Goal: Task Accomplishment & Management: Complete application form

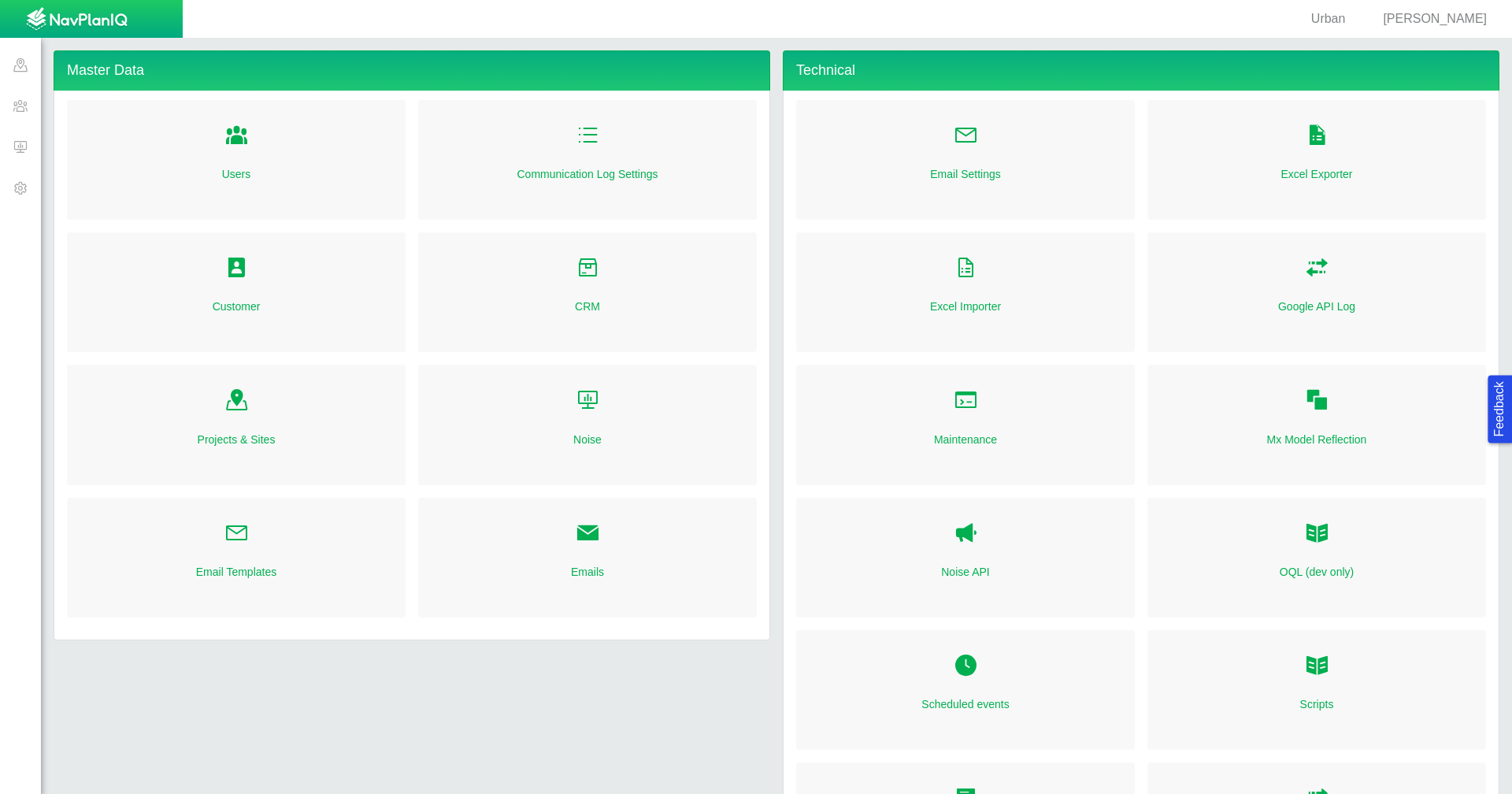
click at [24, 61] on span at bounding box center [20, 65] width 41 height 41
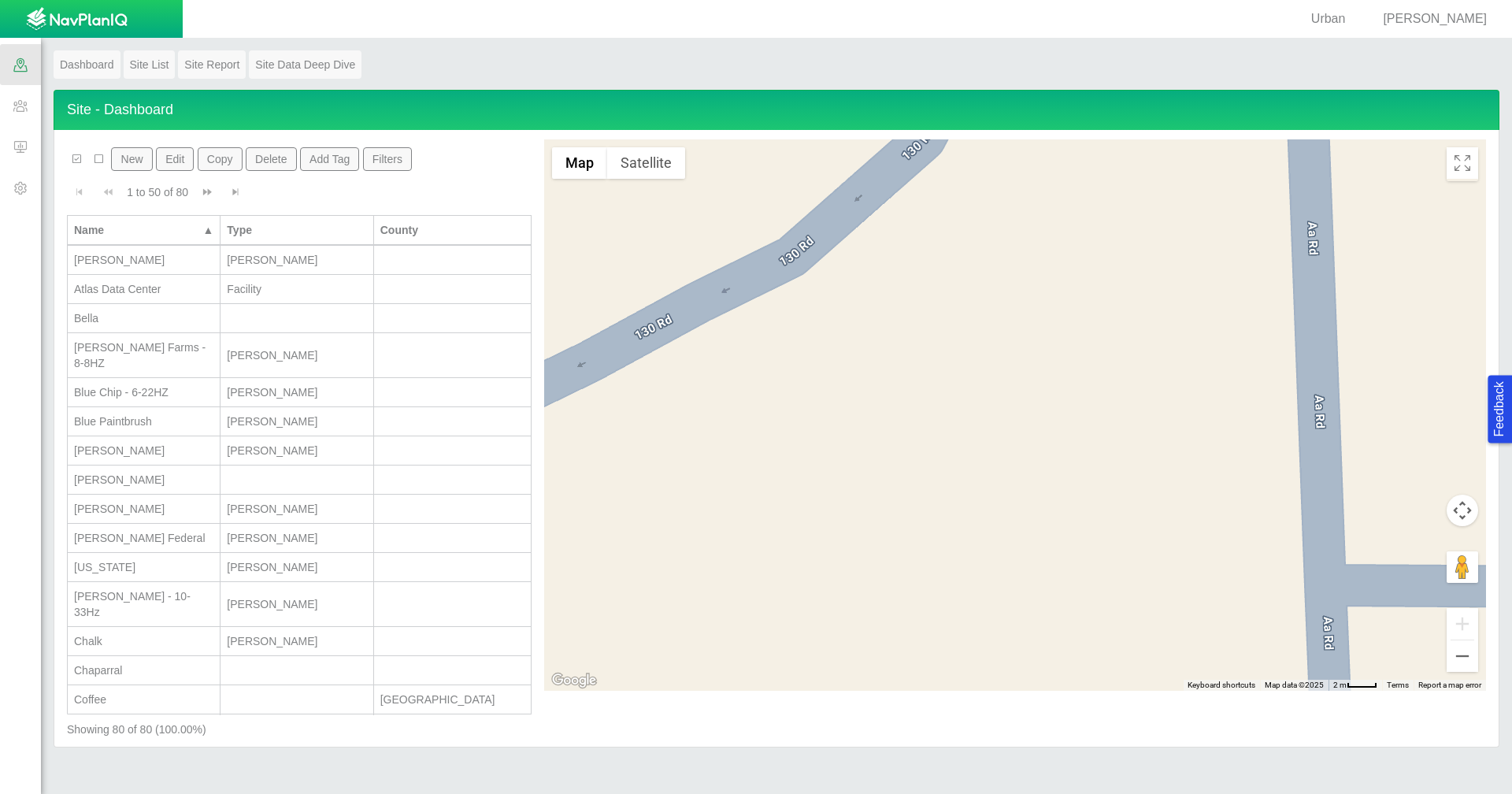
click at [1437, 14] on span "[PERSON_NAME]" at bounding box center [1435, 18] width 104 height 14
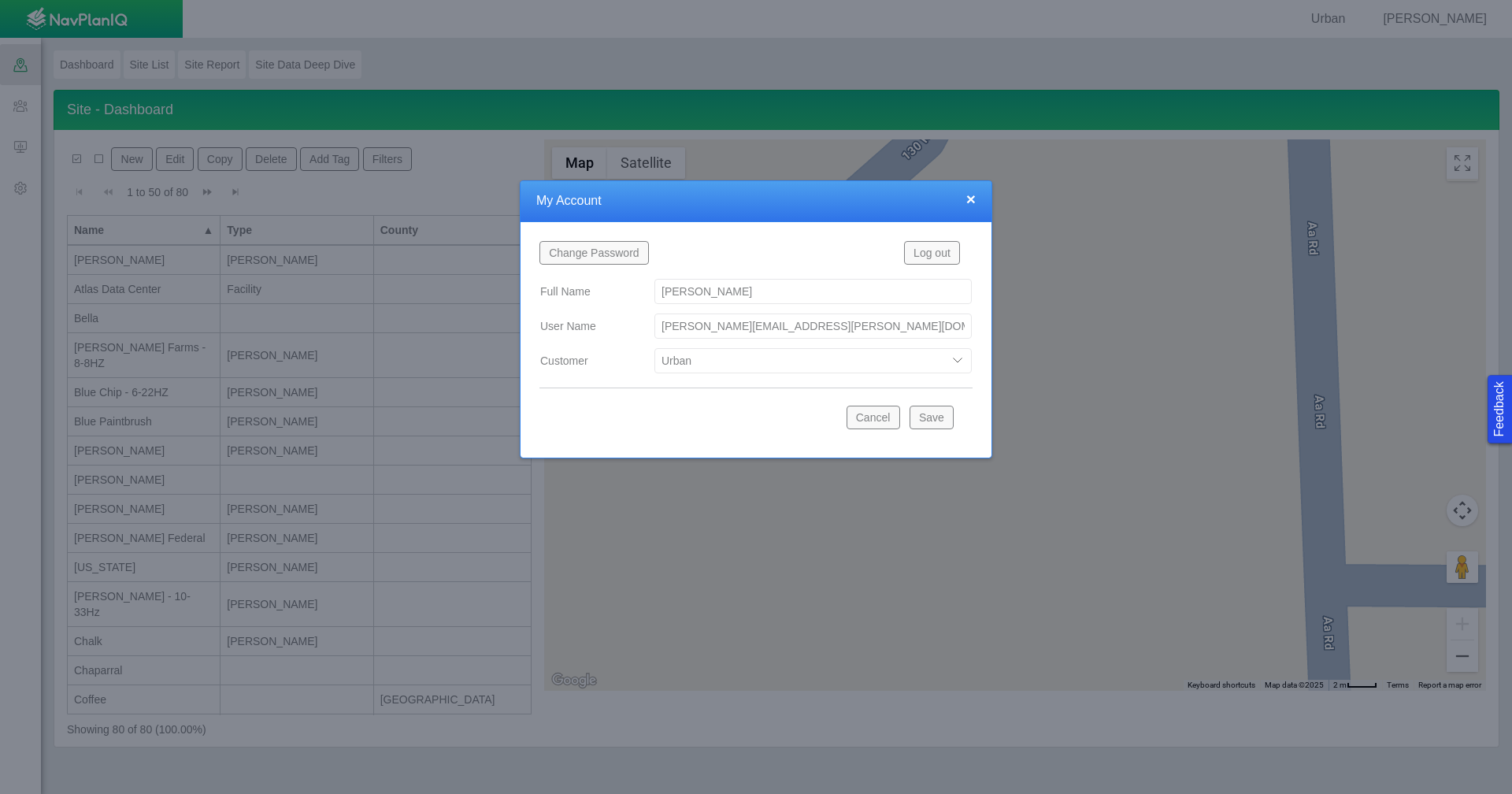
click at [960, 360] on select "Bison Blue Green Solutions Chevron Civitas Koloma Oxy PDC/Chevron Prairie OC Ur…" at bounding box center [813, 361] width 317 height 25
click at [655, 349] on select "Bison Blue Green Solutions Chevron Civitas Koloma Oxy PDC/Chevron Prairie OC Ur…" at bounding box center [813, 361] width 317 height 25
select select "42784196460032690"
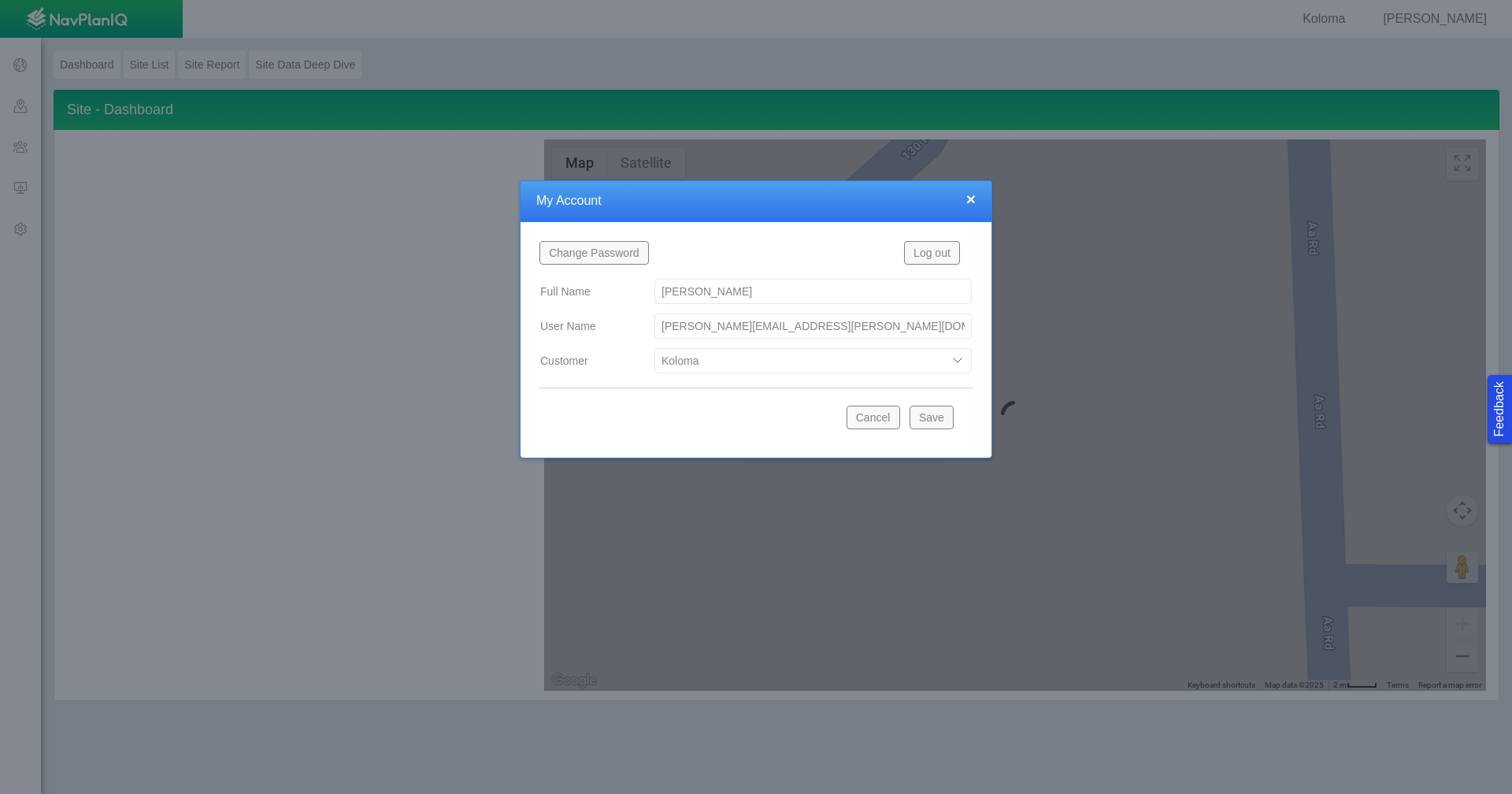
click at [923, 413] on button "Save" at bounding box center [932, 418] width 44 height 24
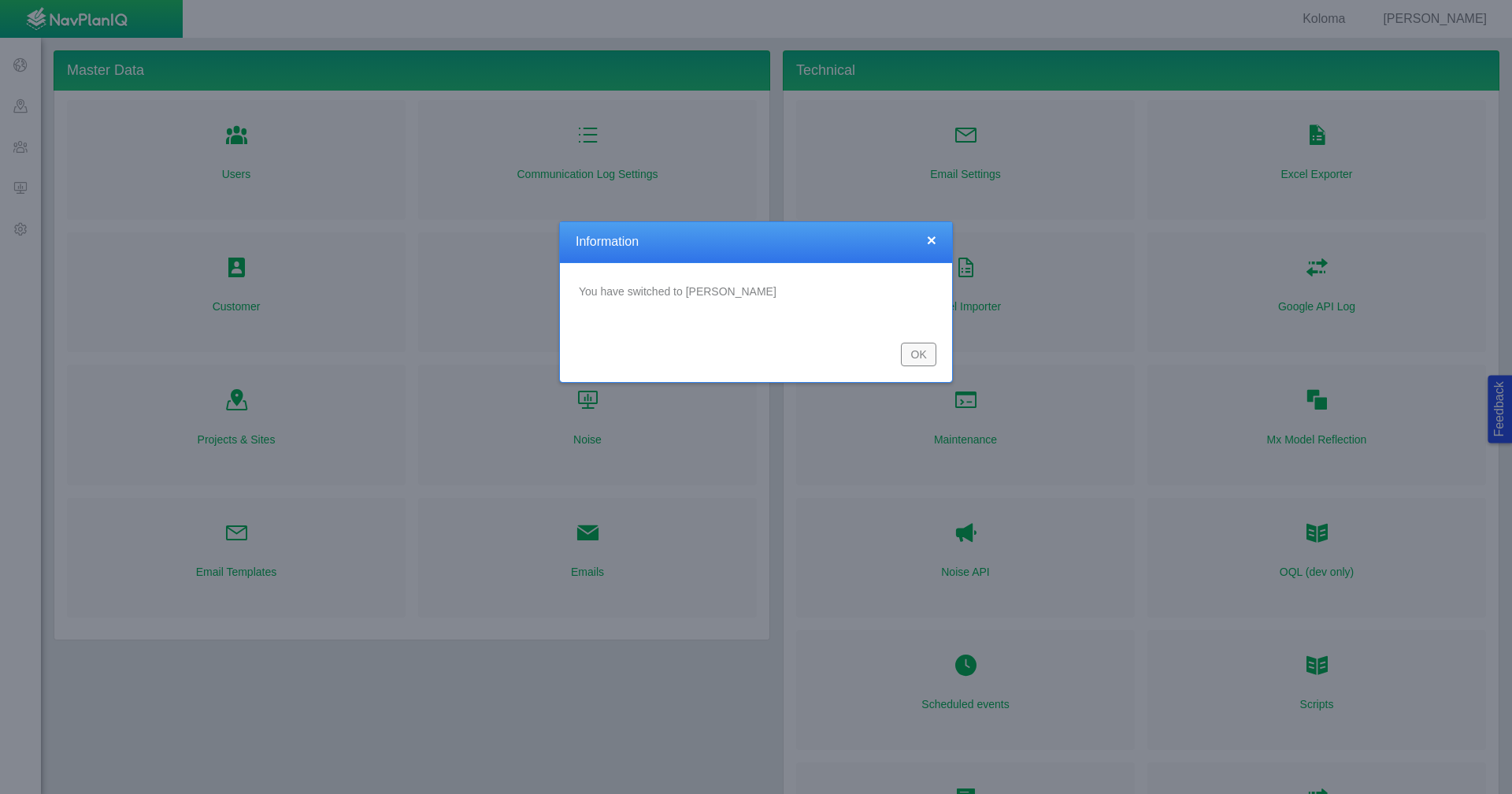
click at [922, 352] on button "OK" at bounding box center [918, 355] width 35 height 24
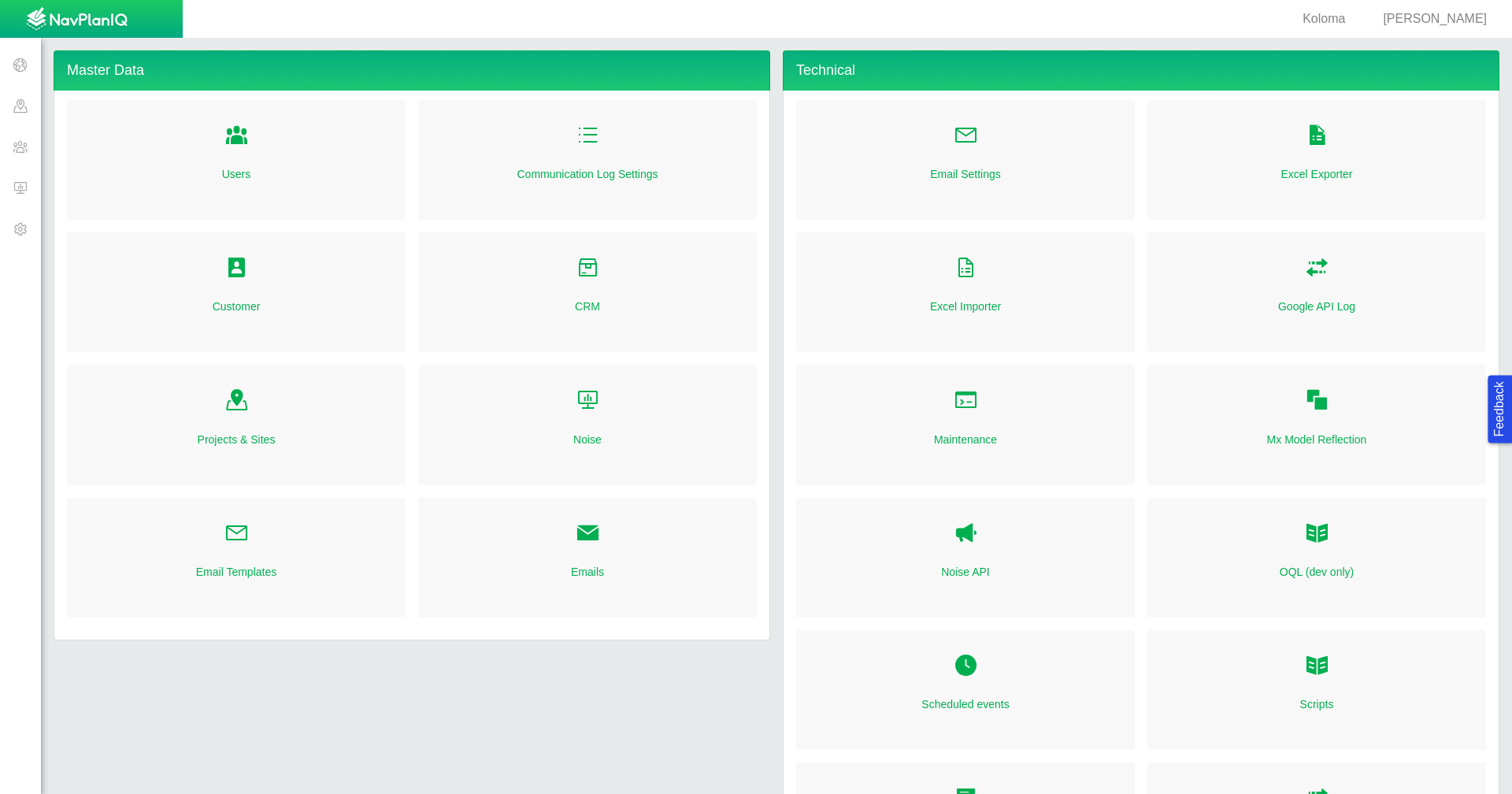
click at [5, 117] on span at bounding box center [20, 105] width 41 height 41
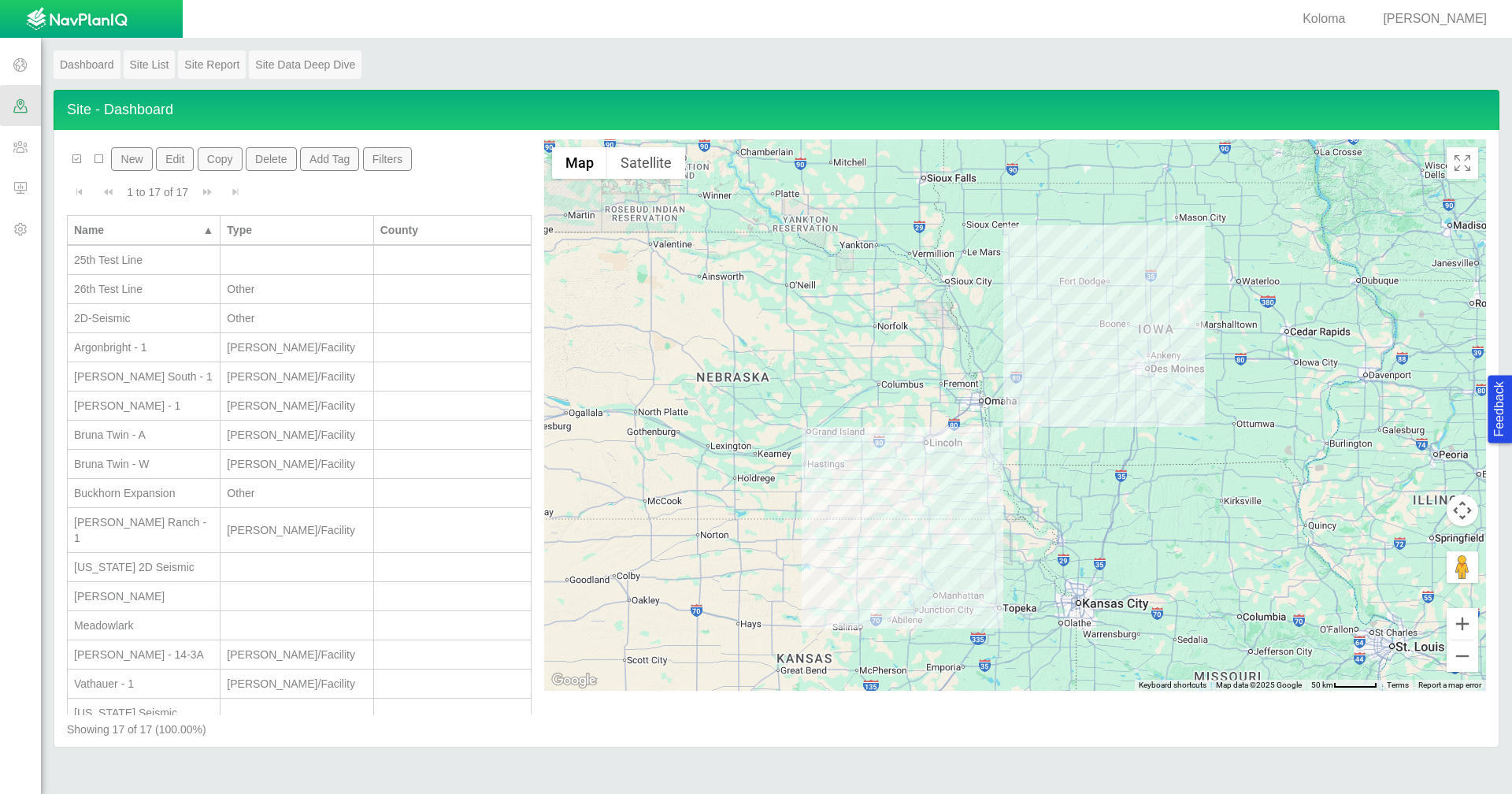
click at [158, 315] on div "2D-Seismic" at bounding box center [143, 318] width 139 height 16
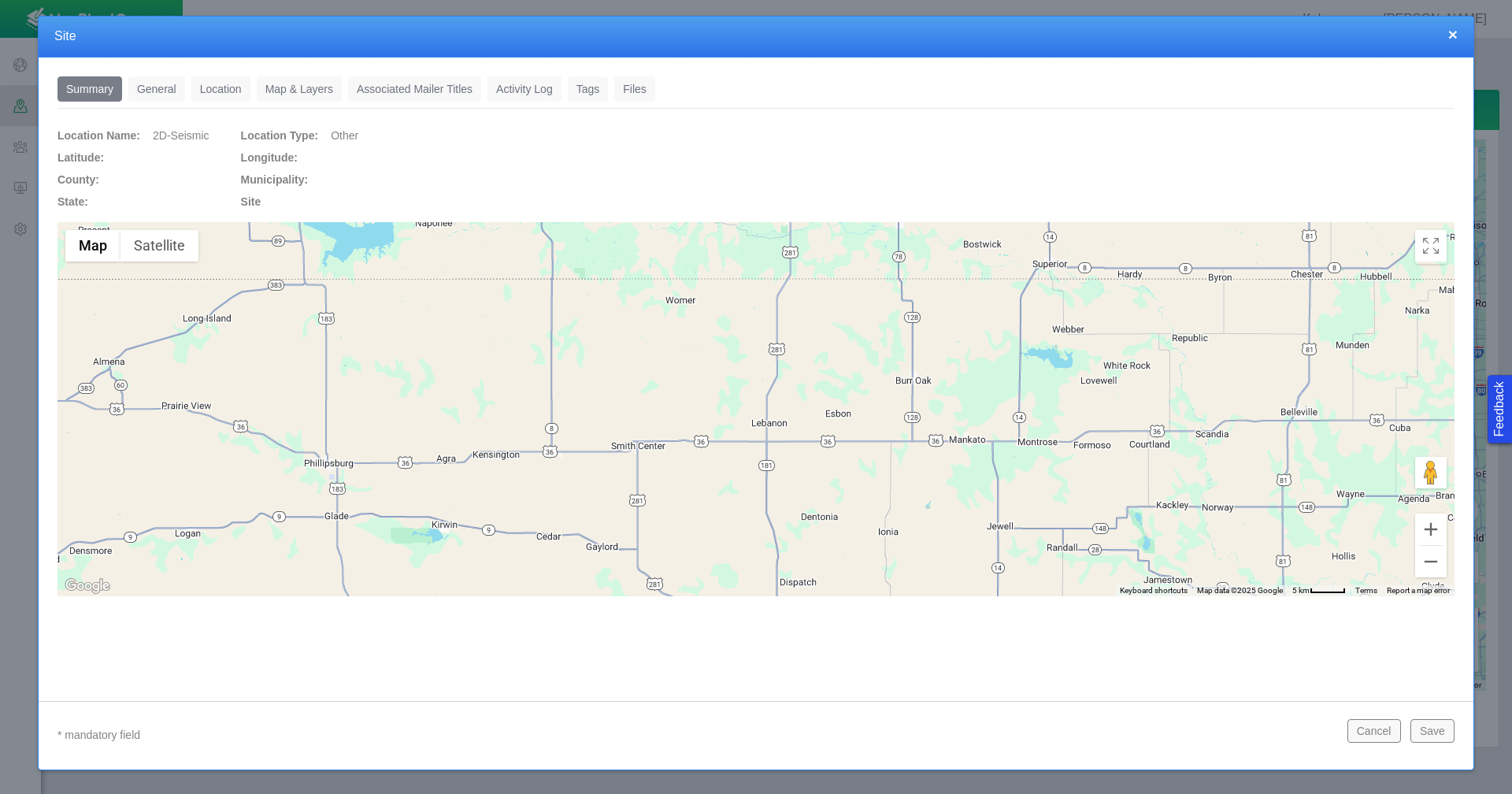
click at [301, 88] on link "Map & Layers" at bounding box center [299, 89] width 85 height 25
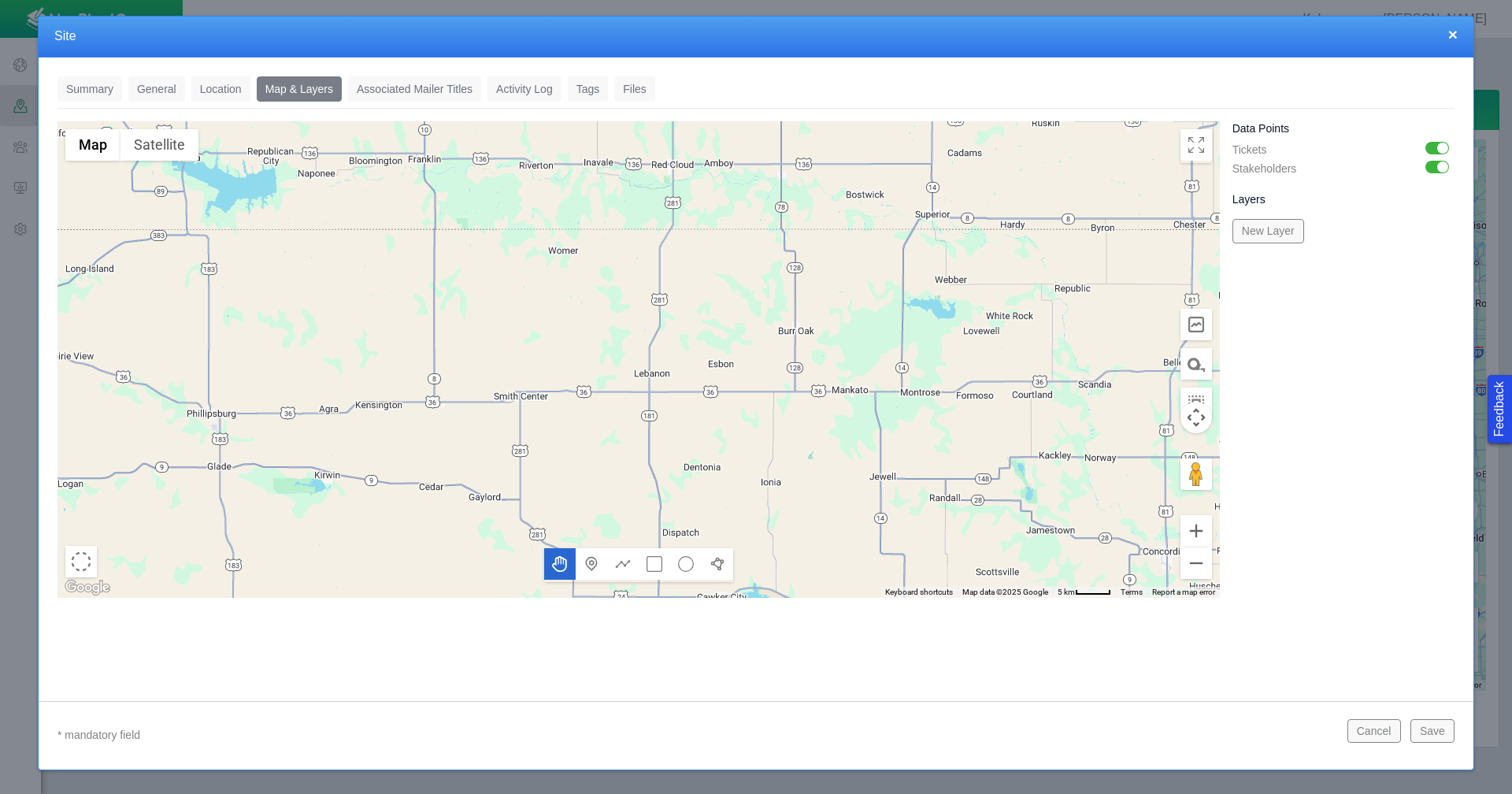
click at [224, 96] on link "Location" at bounding box center [221, 89] width 59 height 25
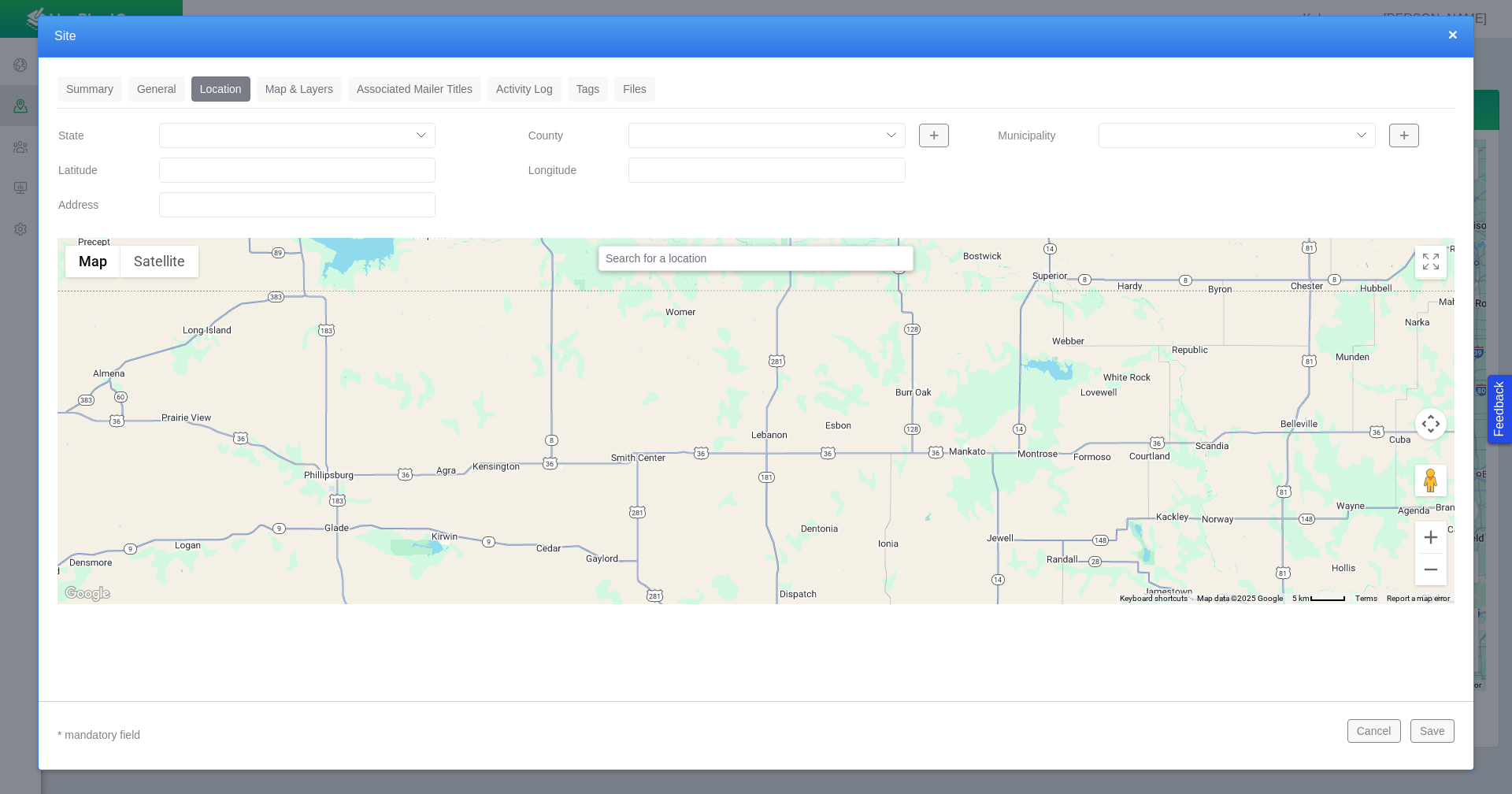
click at [1454, 35] on button "×" at bounding box center [1453, 34] width 9 height 17
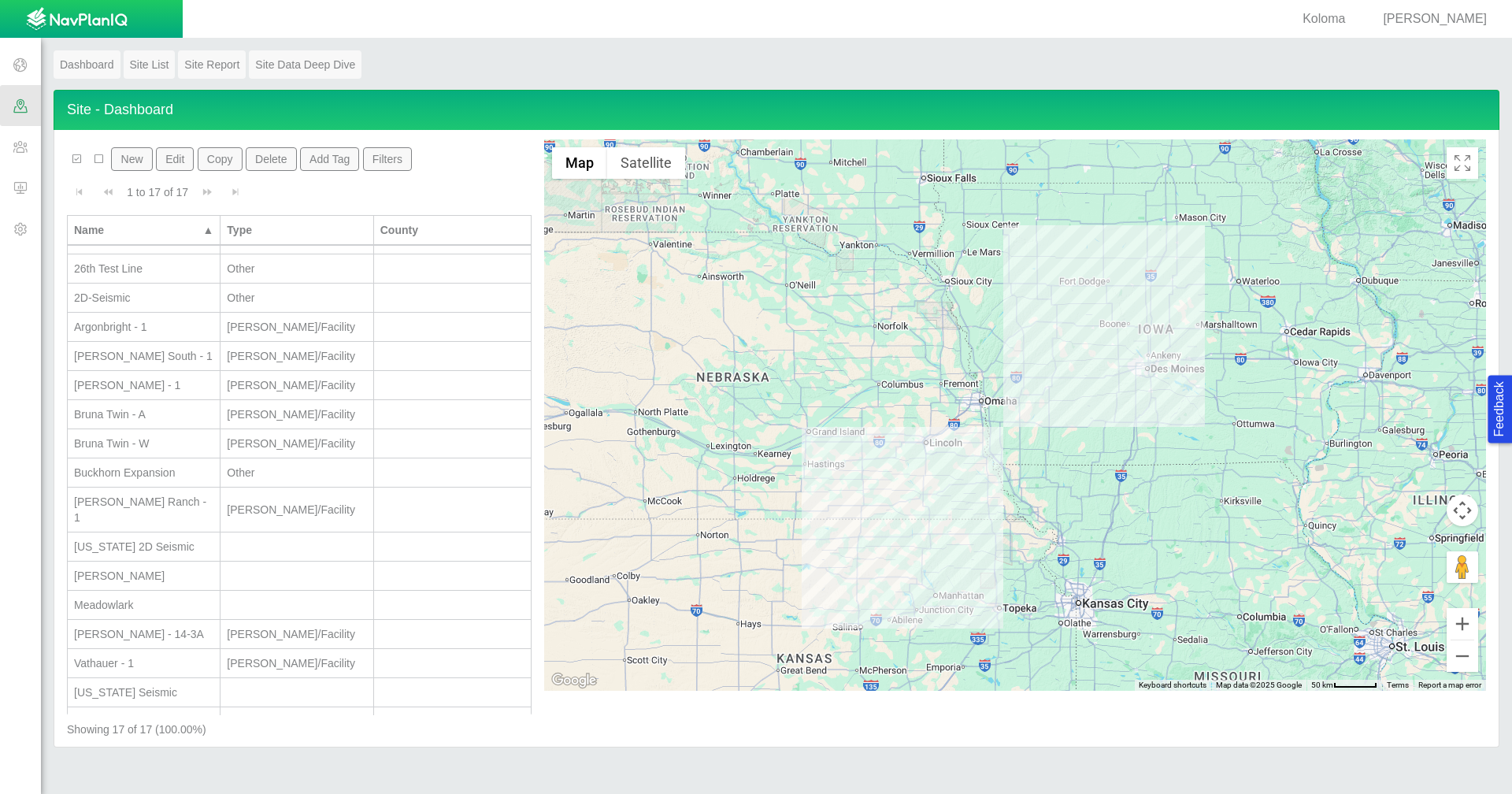
scroll to position [26, 0]
click at [171, 533] on div "Kansas 2D Seismic" at bounding box center [143, 540] width 139 height 16
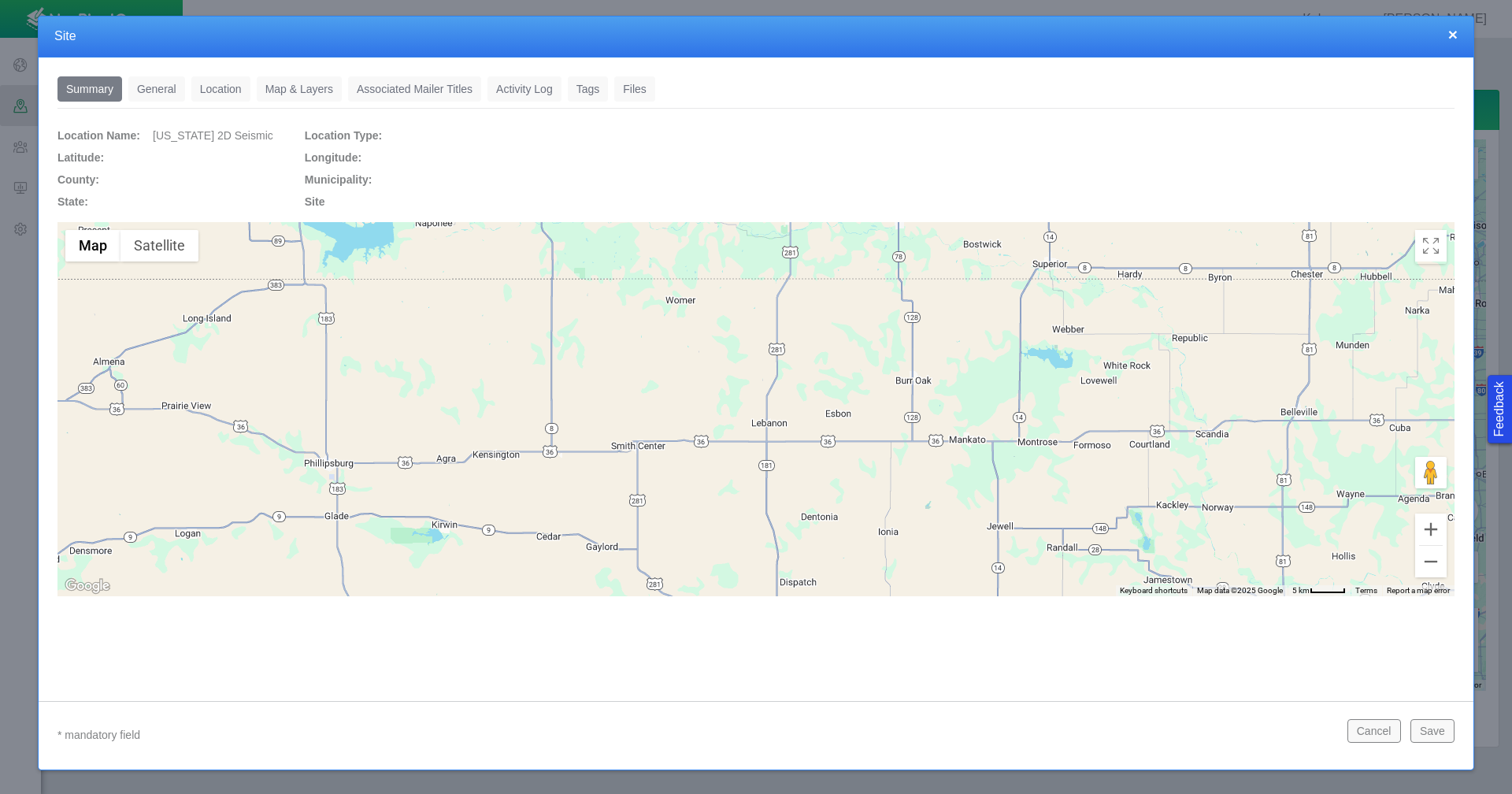
click at [316, 90] on link "Map & Layers" at bounding box center [299, 89] width 85 height 25
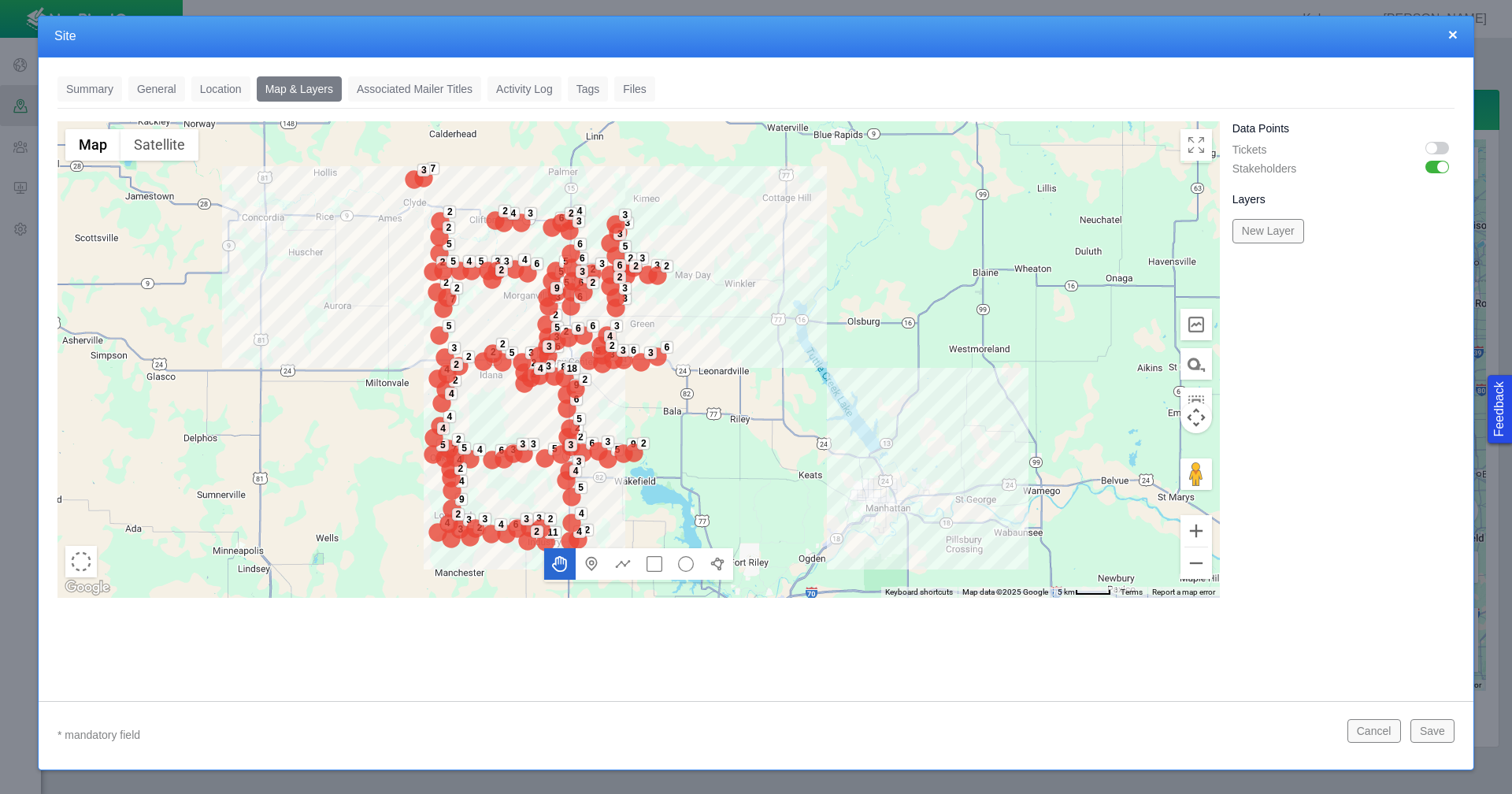
click at [659, 358] on img at bounding box center [657, 357] width 31 height 31
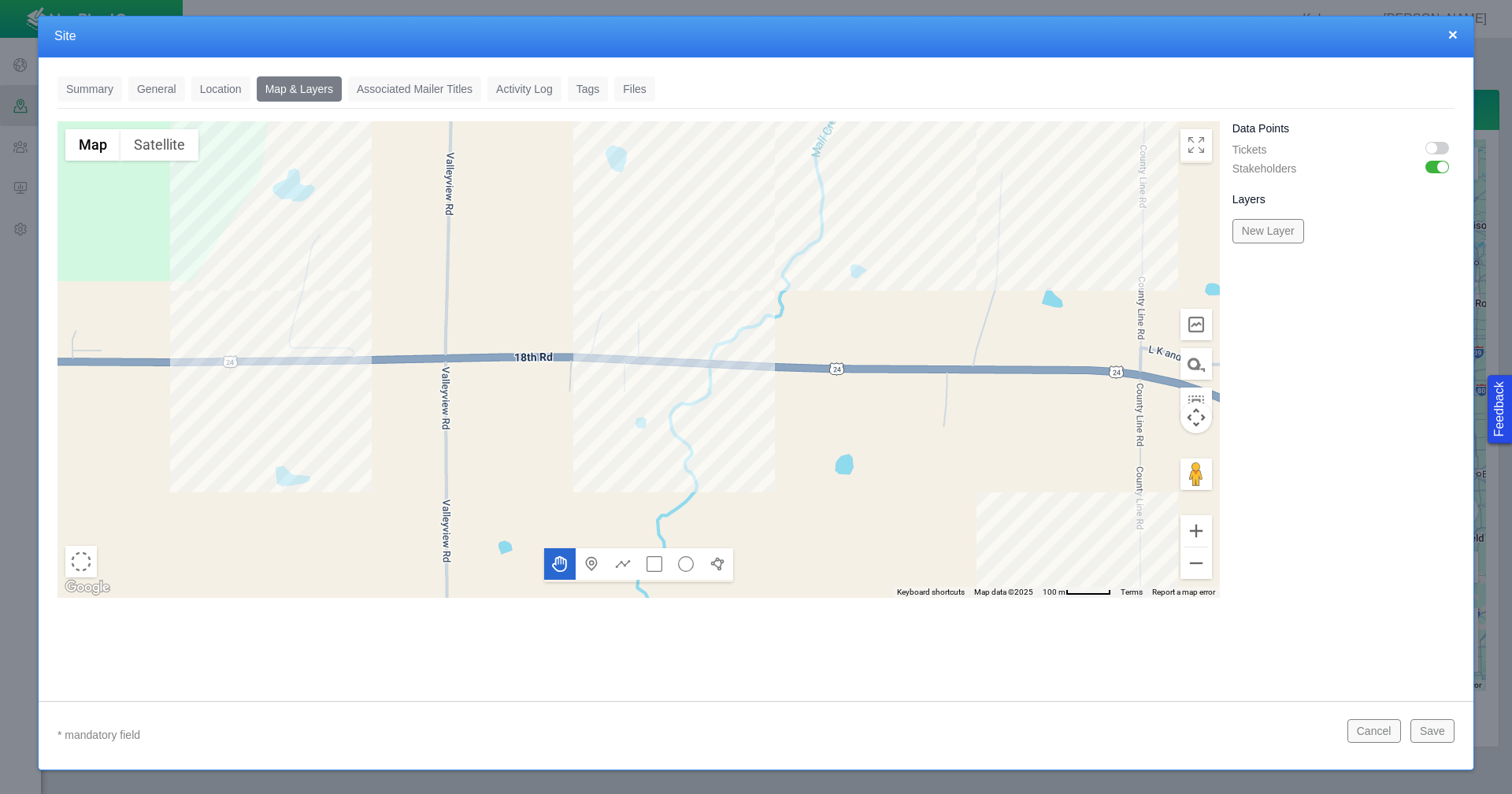
click at [649, 316] on div at bounding box center [638, 360] width 1163 height 477
click at [645, 311] on div at bounding box center [638, 360] width 1163 height 477
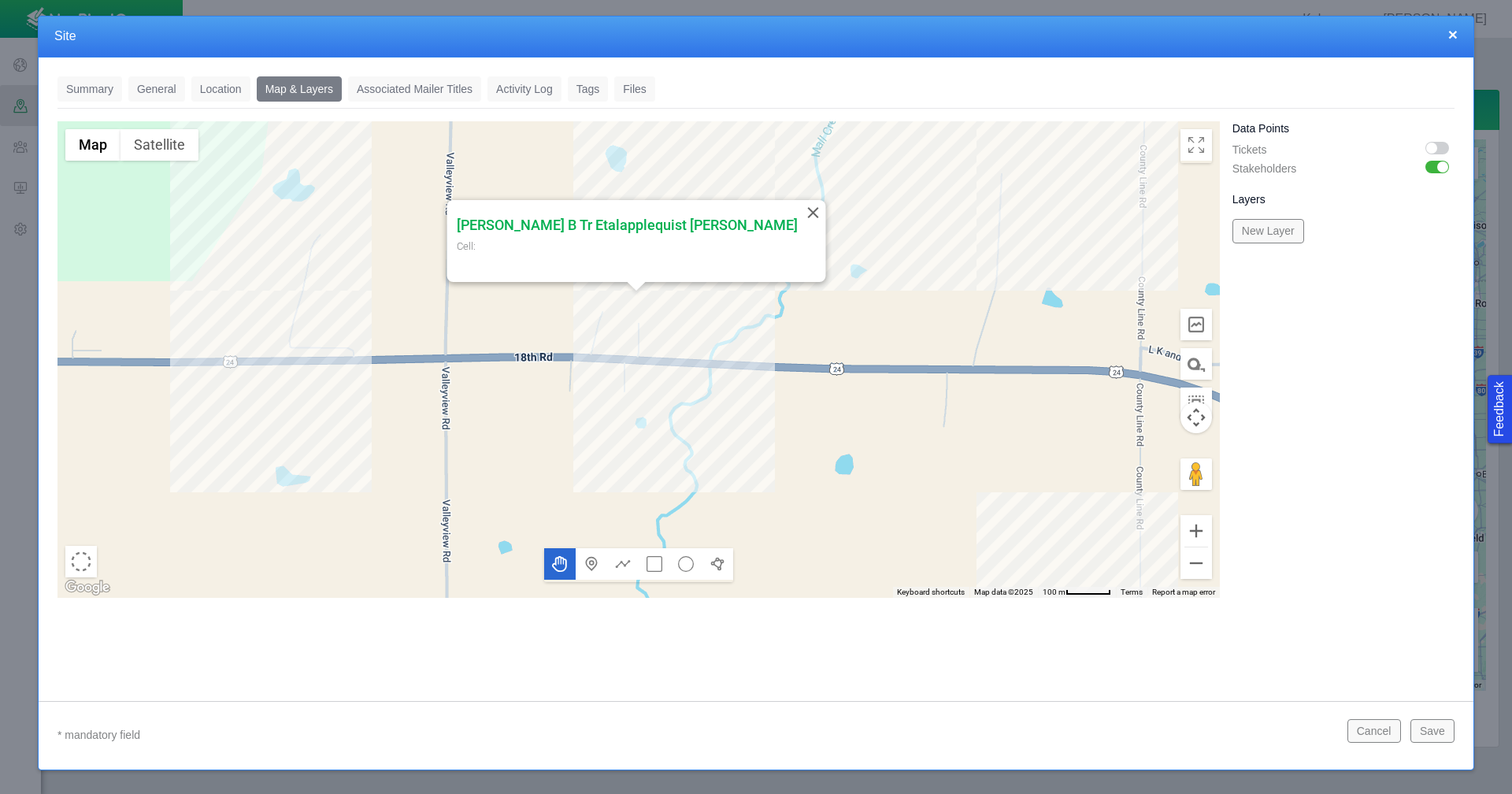
click at [982, 165] on div "Applequist Penny B Tr Etalapplequist Penny Cell:" at bounding box center [638, 360] width 1163 height 477
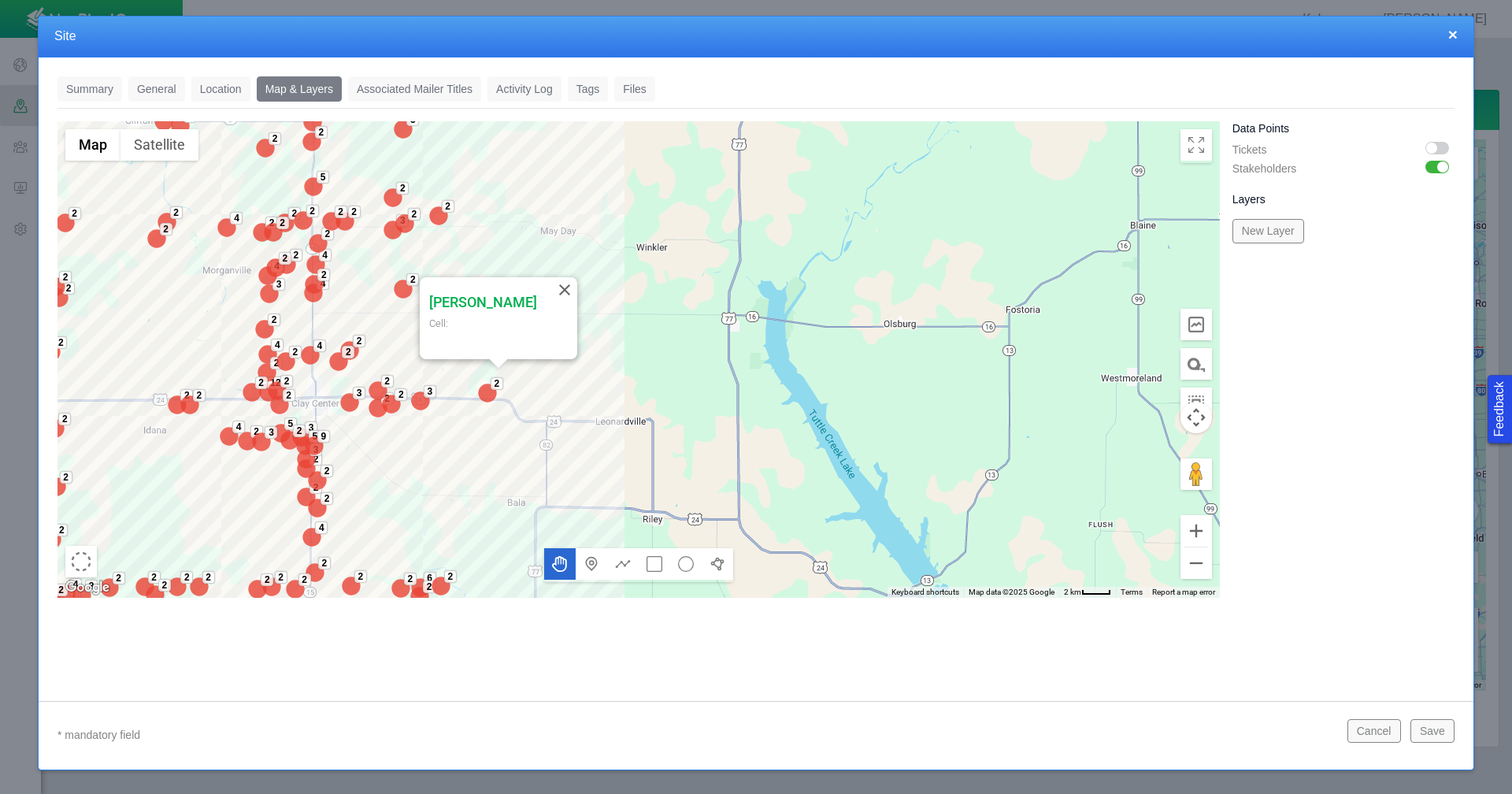
drag, startPoint x: 666, startPoint y: 469, endPoint x: 879, endPoint y: 374, distance: 233.2
click at [879, 374] on div "12 4 2 5 2 3 2 3 2 4 2 2 4 3 2 2 2 2 5 2 3 2 2 6 4 4 4 2 4 2 2 3 2 4 2 2 2 2 2 …" at bounding box center [638, 360] width 1163 height 477
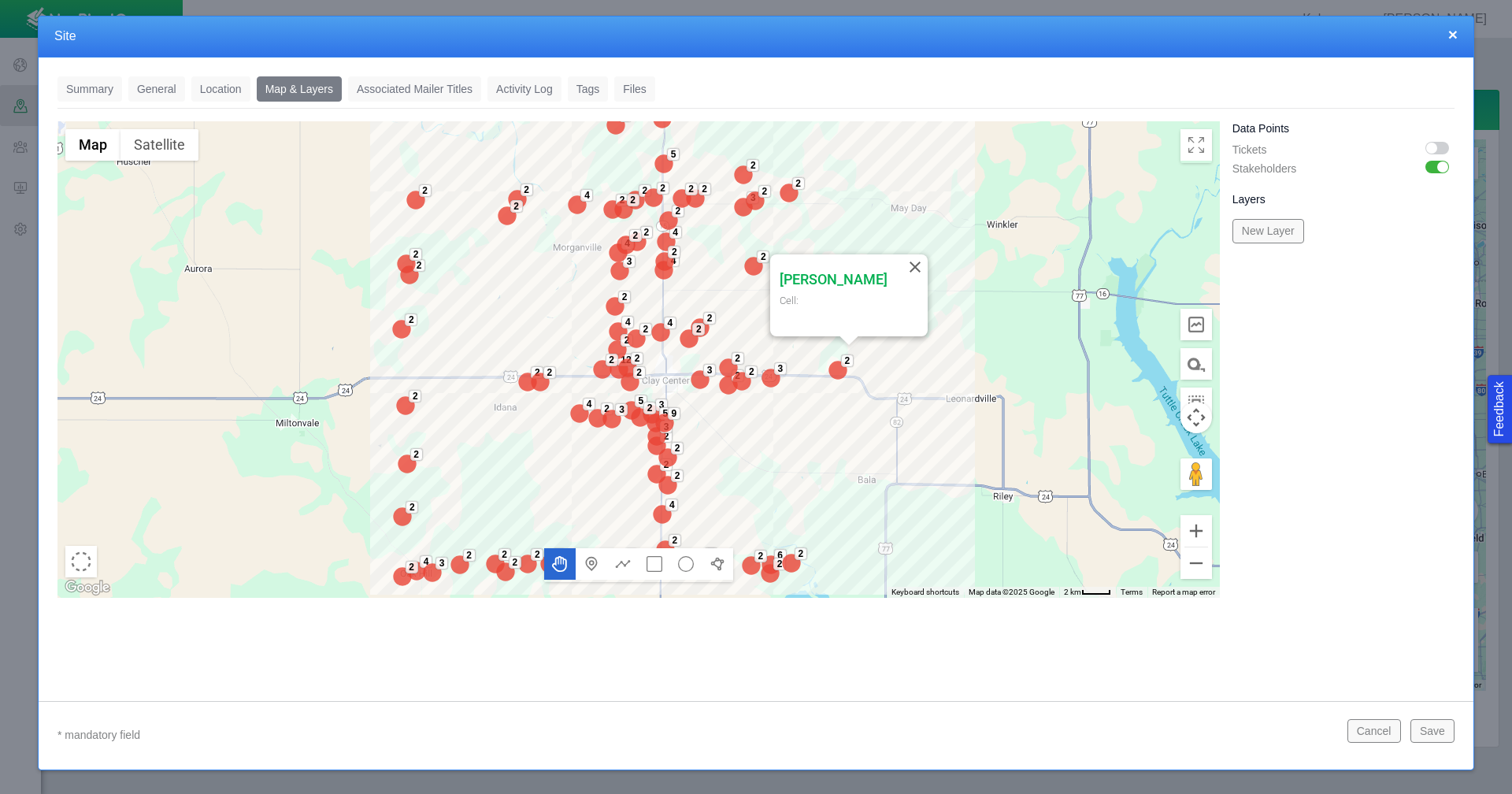
drag, startPoint x: 695, startPoint y: 426, endPoint x: 1050, endPoint y: 402, distance: 355.8
click at [1050, 402] on div "12 4 2 5 2 3 2 3 2 4 2 2 4 3 2 2 2 2 5 2 3 2 2 6 4 4 4 2 4 2 2 3 2 4 2 2 2 2 2 …" at bounding box center [638, 360] width 1163 height 477
click at [1450, 35] on button "×" at bounding box center [1453, 34] width 9 height 17
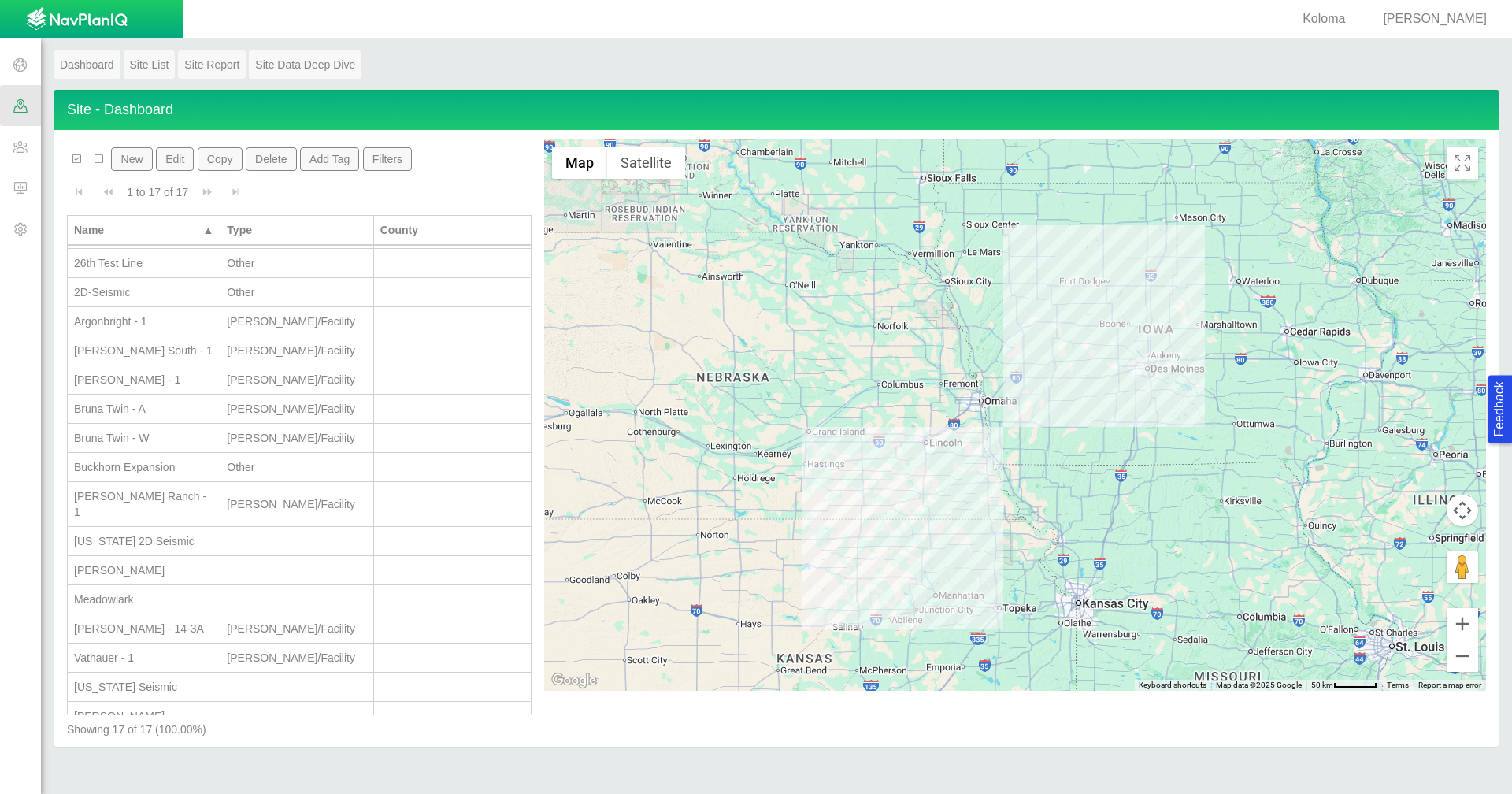
click at [1454, 15] on span "[PERSON_NAME]" at bounding box center [1435, 18] width 104 height 14
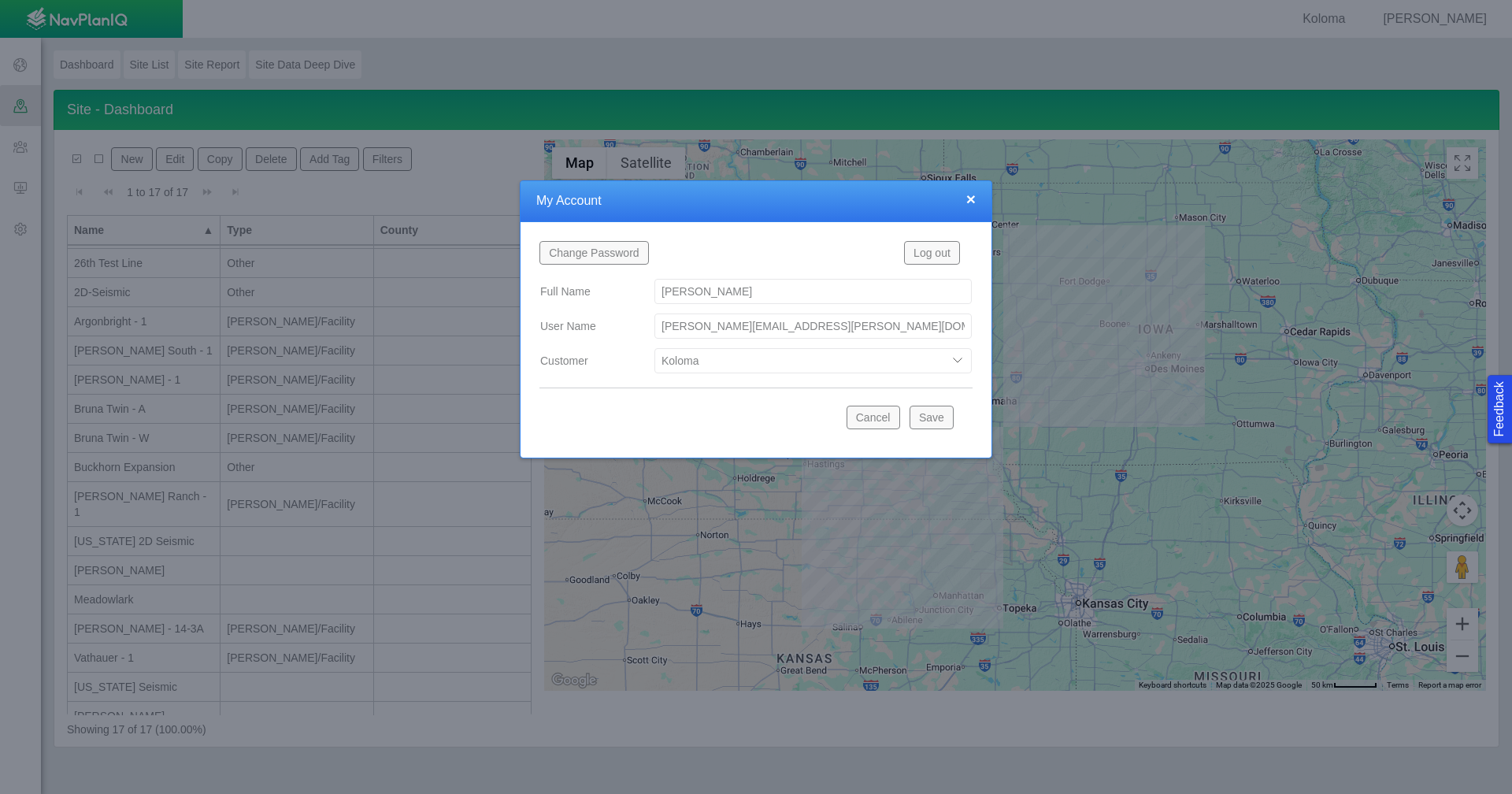
click at [959, 362] on select "Bison Blue Green Solutions Chevron Civitas Koloma Oxy PDC/Chevron Prairie OC Ur…" at bounding box center [813, 361] width 317 height 25
click at [655, 349] on select "Bison Blue Green Solutions Chevron Civitas Koloma Oxy PDC/Chevron Prairie OC Ur…" at bounding box center [813, 361] width 317 height 25
select select "42784196460071069"
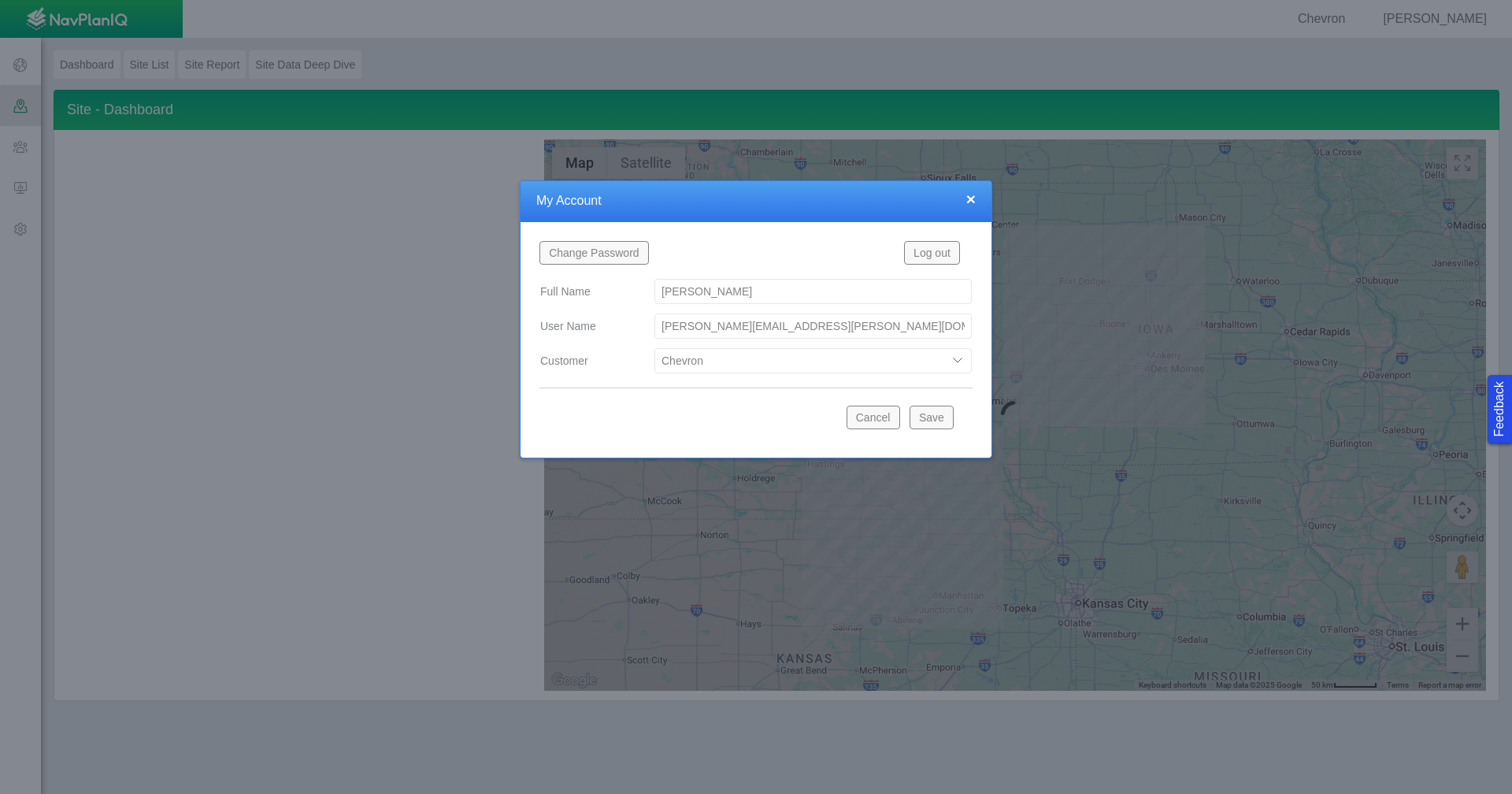
click at [939, 417] on button "Save" at bounding box center [932, 418] width 44 height 24
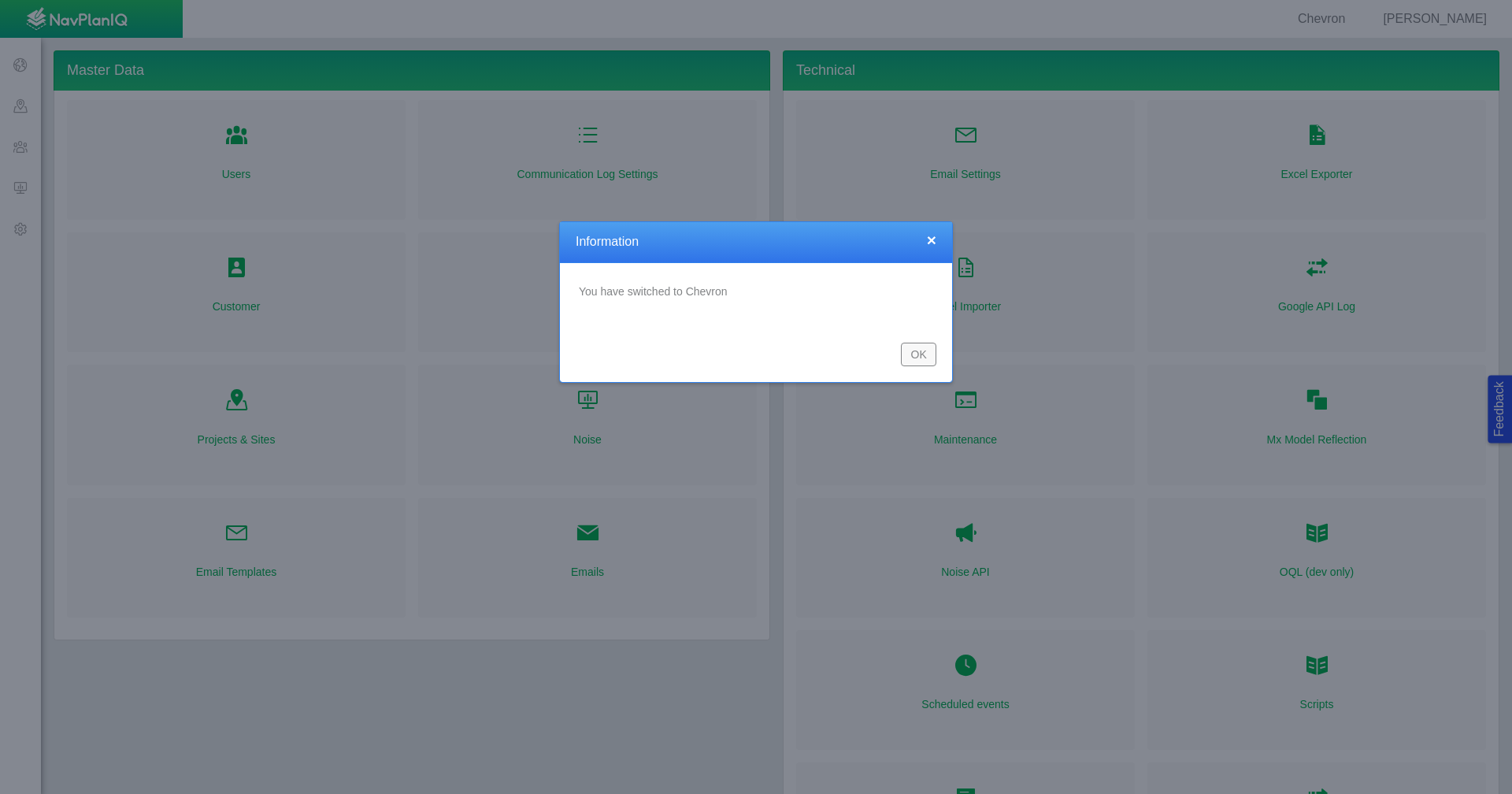
click at [924, 352] on button "OK" at bounding box center [918, 355] width 35 height 24
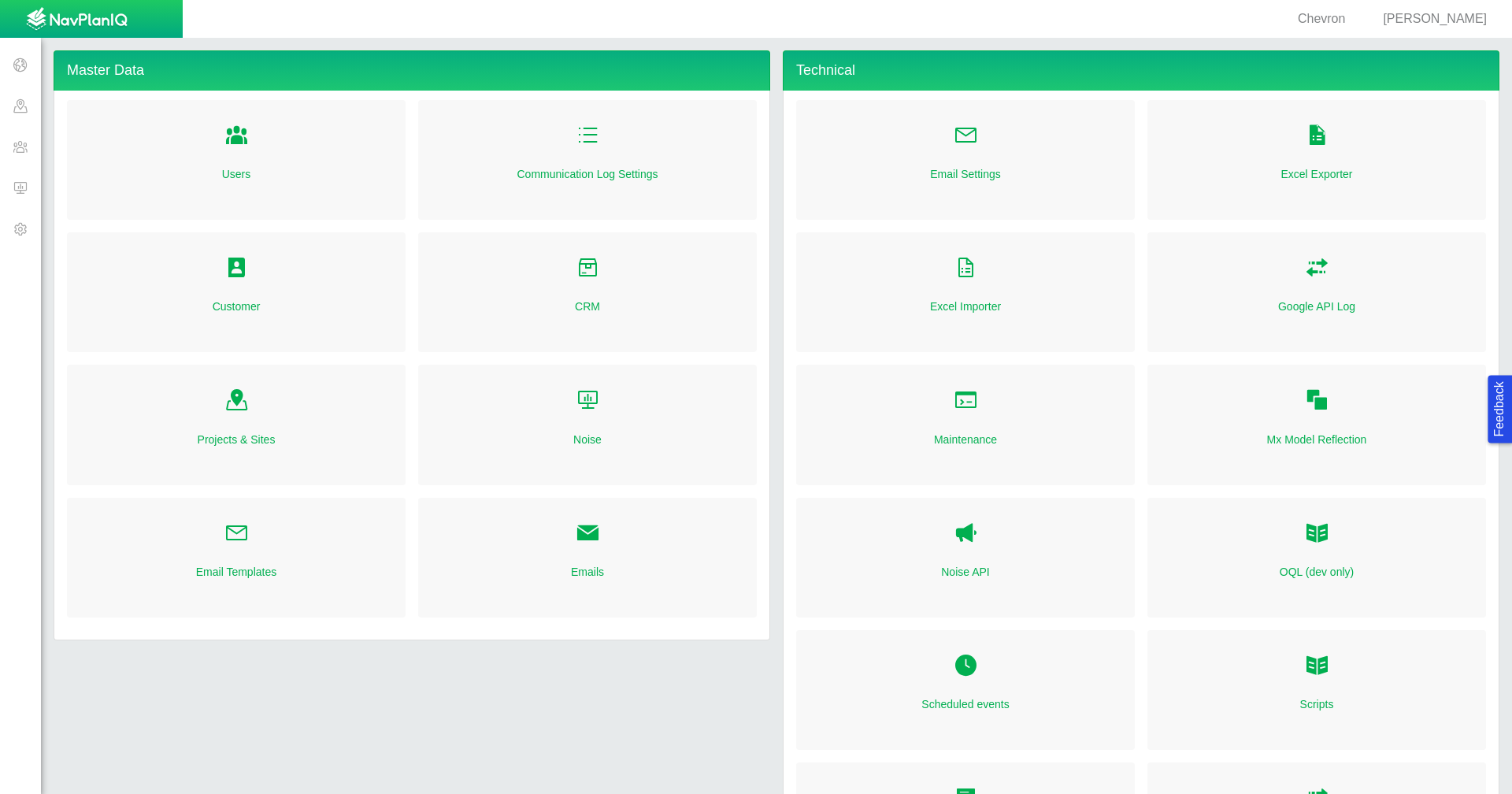
click at [28, 141] on span at bounding box center [20, 147] width 41 height 41
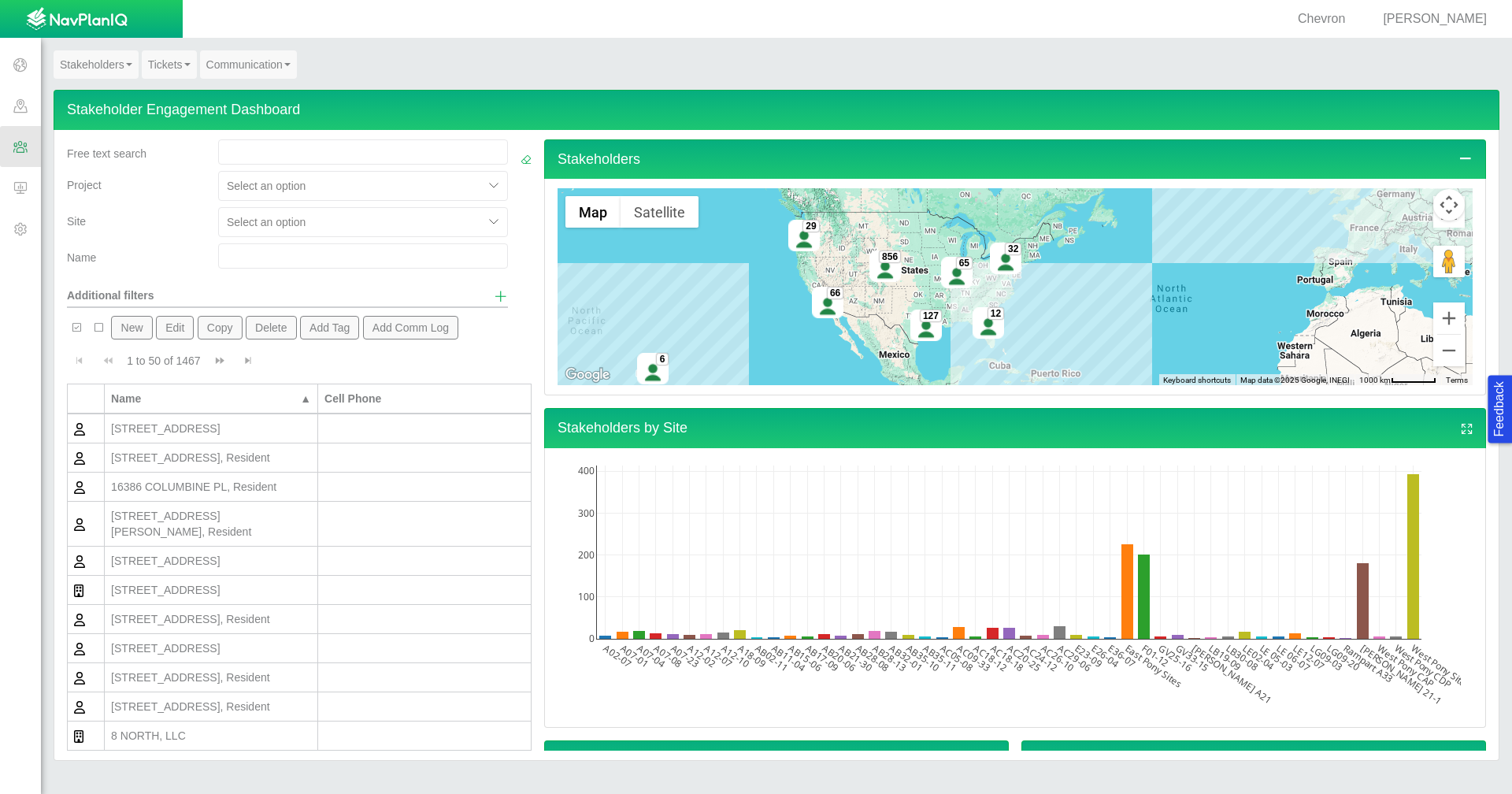
click at [200, 582] on div "[STREET_ADDRESS]" at bounding box center [210, 589] width 200 height 16
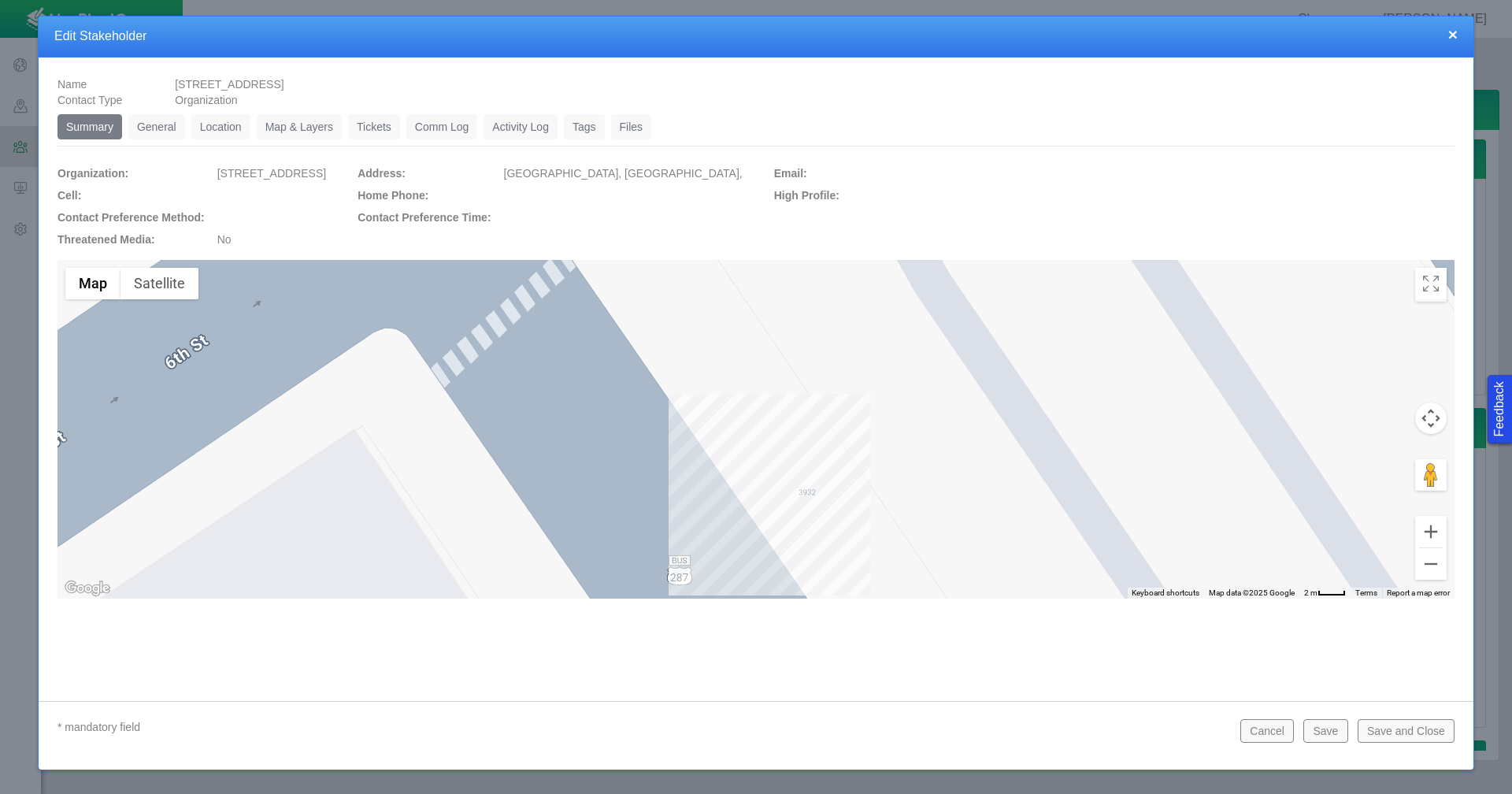
click at [210, 133] on link "Location" at bounding box center [221, 126] width 59 height 25
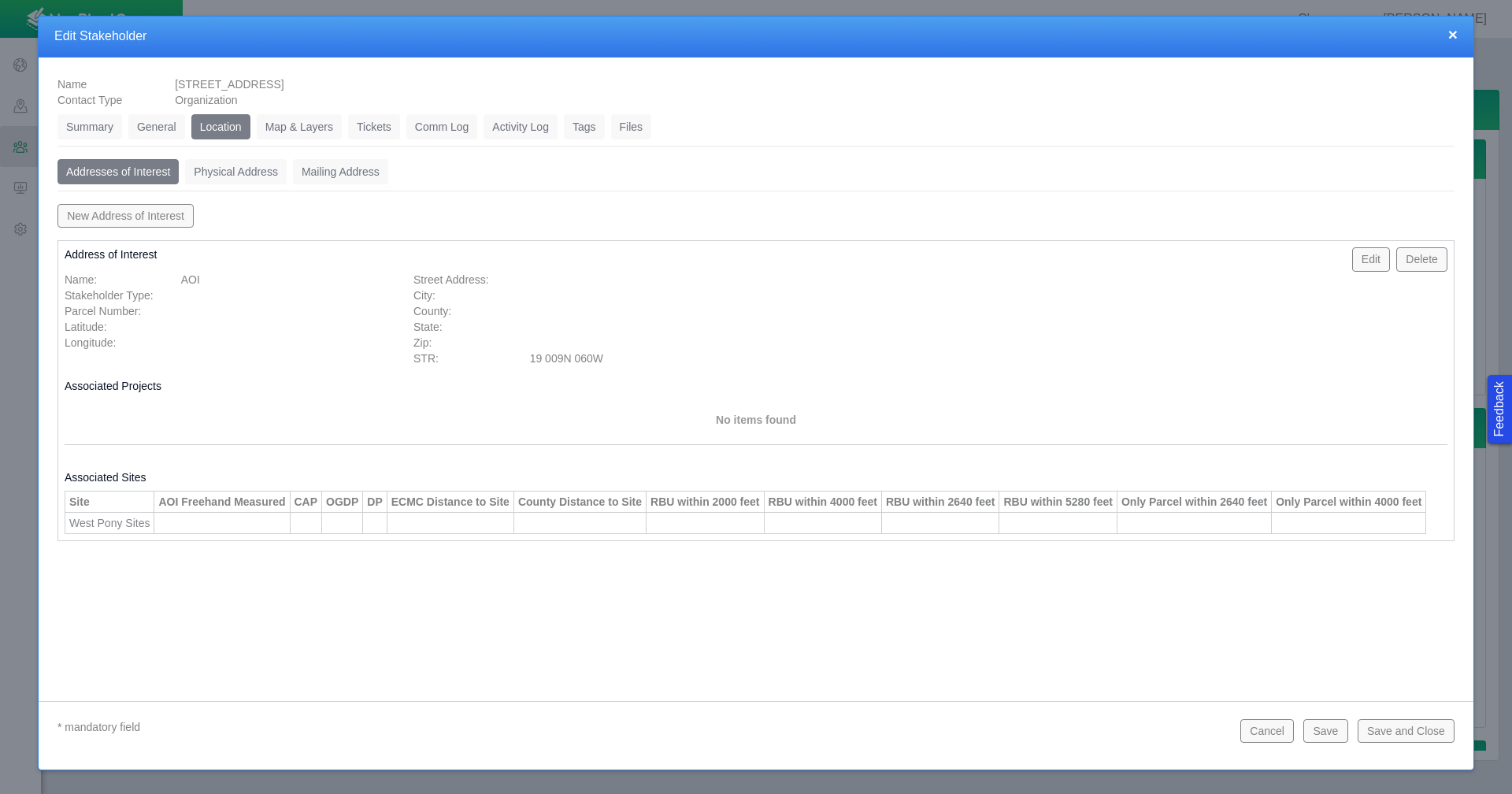
click at [164, 218] on button "New Address of Interest" at bounding box center [125, 216] width 136 height 24
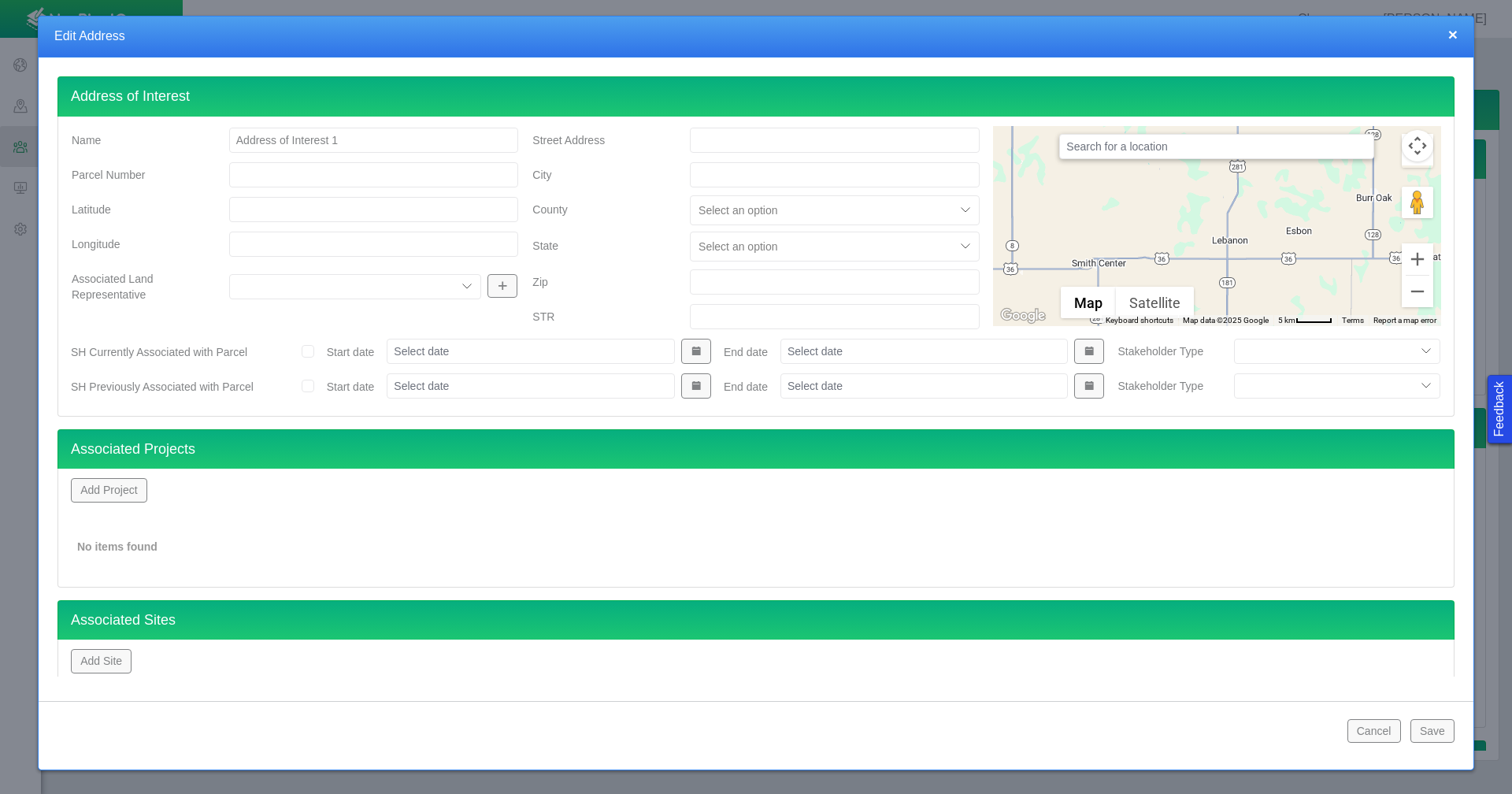
click at [312, 219] on input "Latitude" at bounding box center [374, 209] width 289 height 25
click at [298, 180] on input "Parcel Number" at bounding box center [374, 174] width 289 height 25
click at [282, 213] on input "Latitude" at bounding box center [374, 209] width 289 height 25
click at [1163, 148] on input "text" at bounding box center [1217, 146] width 315 height 25
click at [1456, 34] on button "×" at bounding box center [1453, 34] width 9 height 17
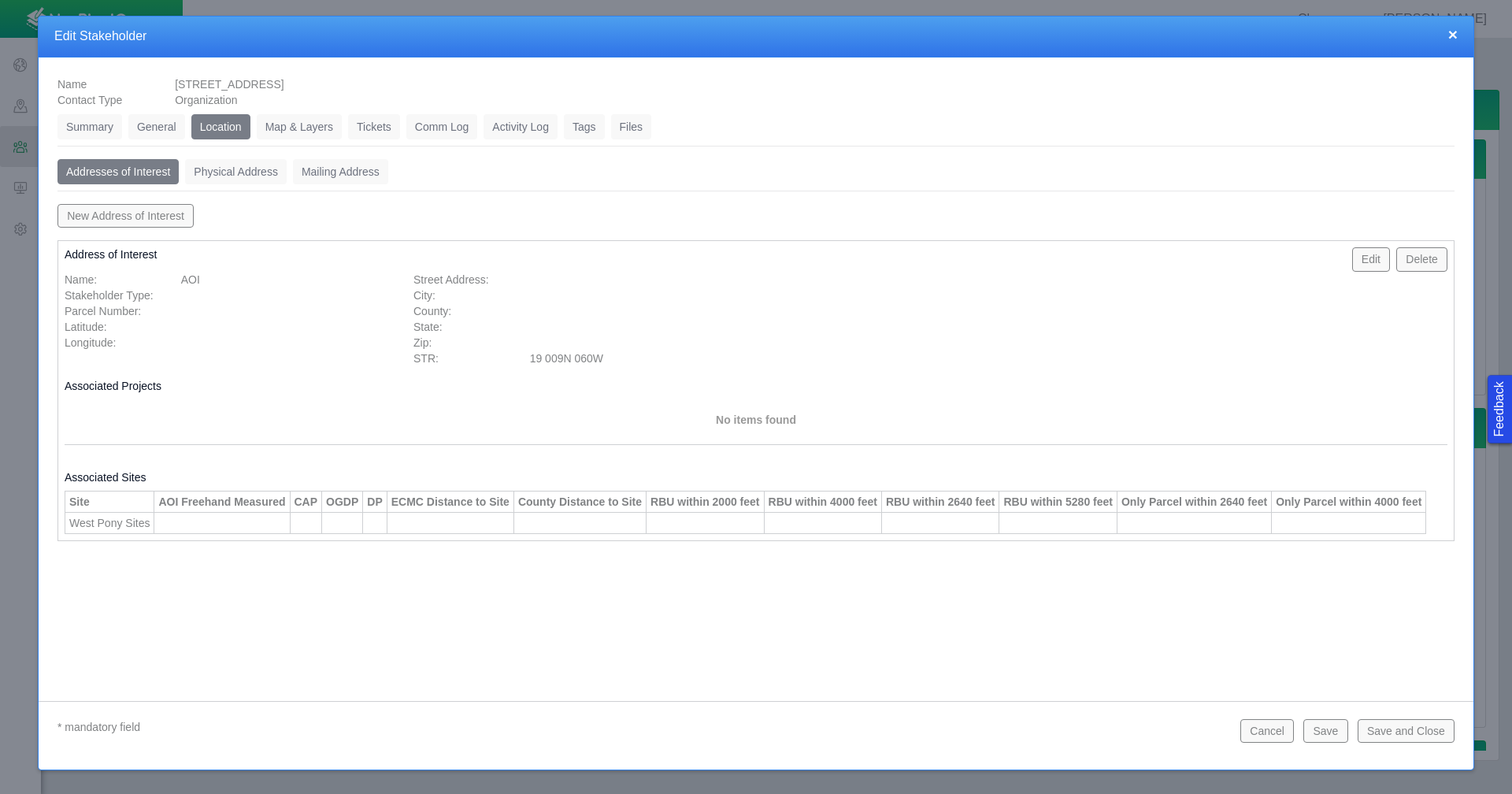
click at [249, 162] on link "Physical Address" at bounding box center [236, 172] width 101 height 25
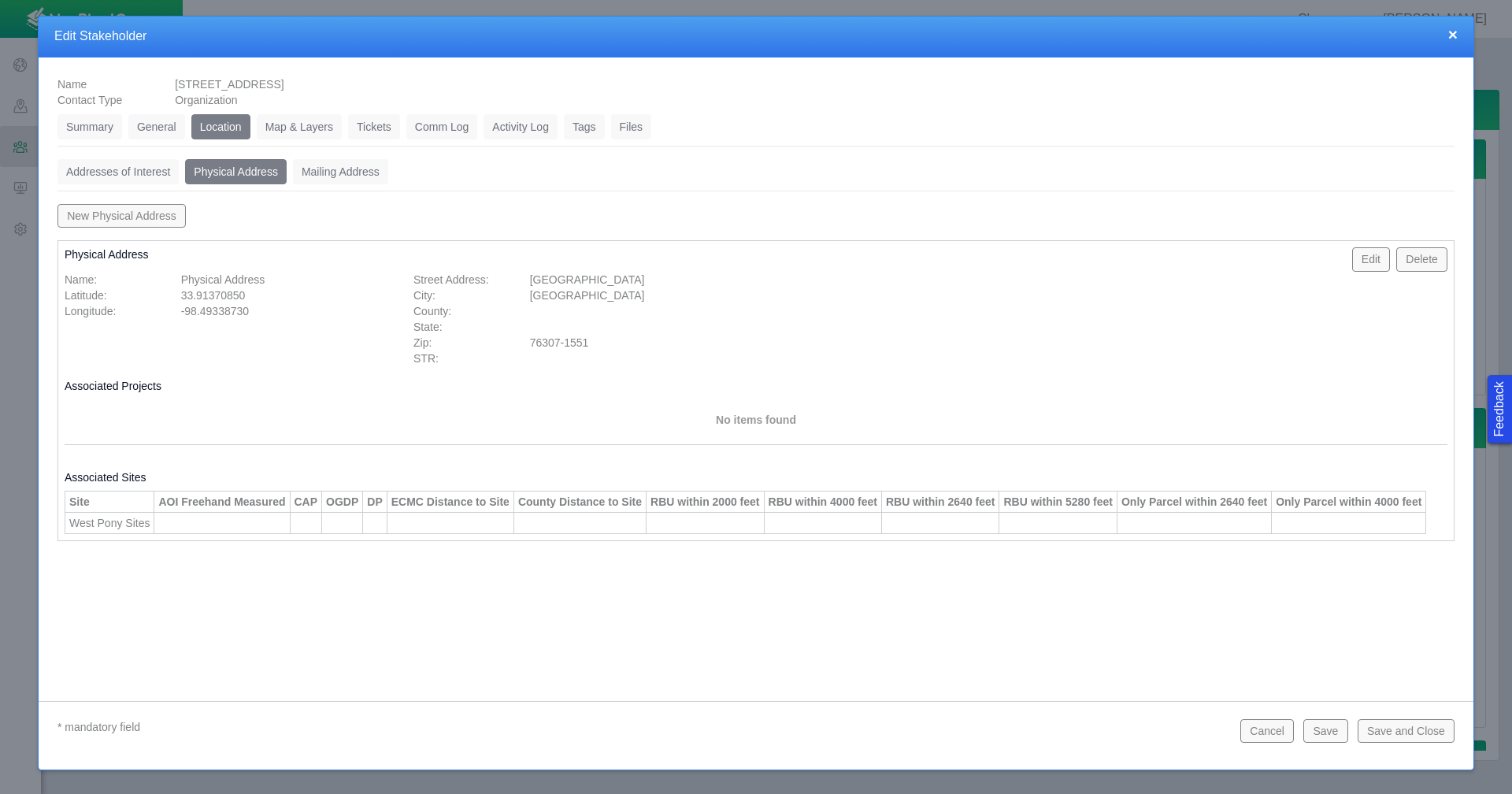
click at [130, 210] on button "New Physical Address" at bounding box center [121, 216] width 128 height 24
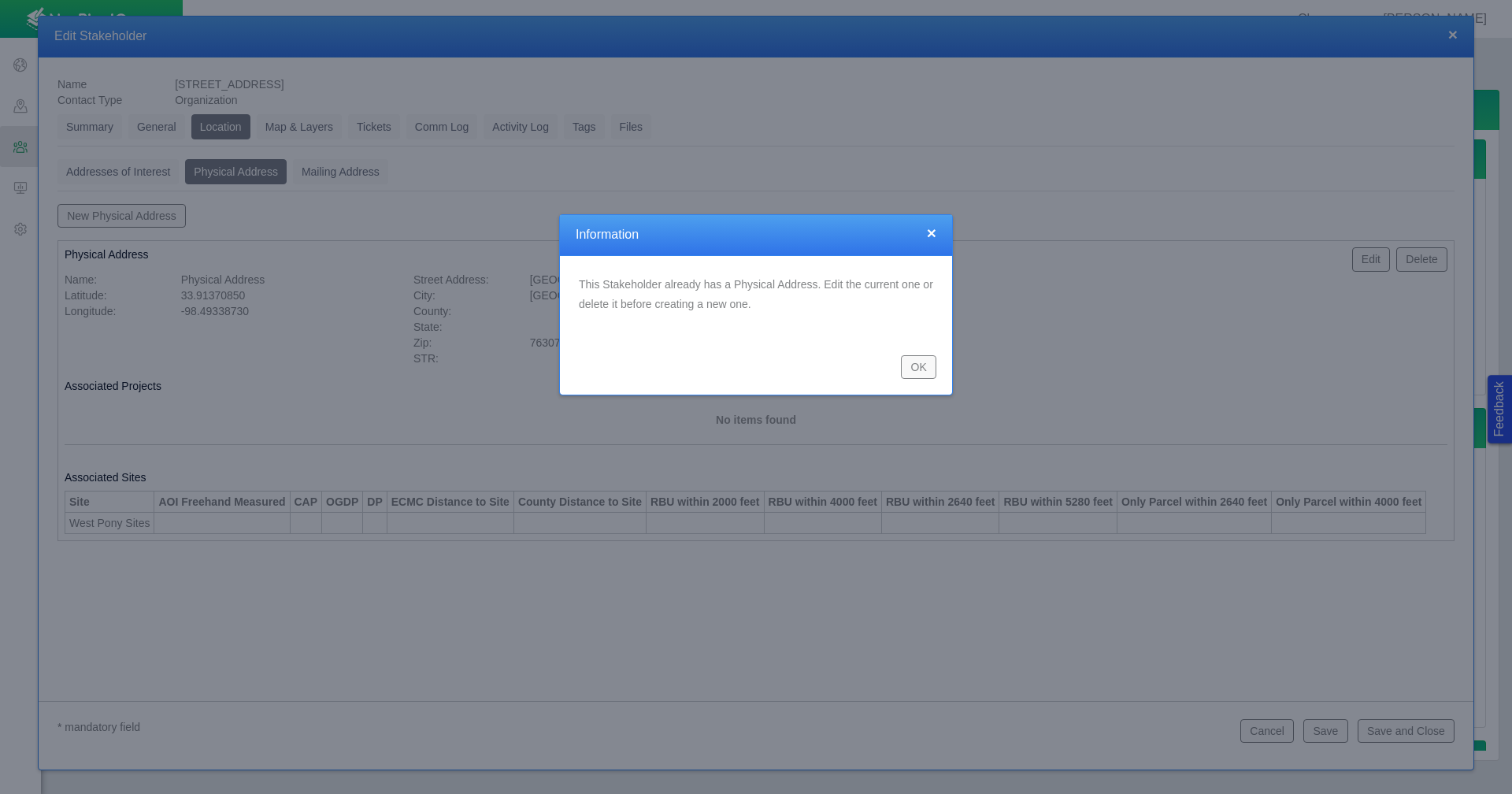
click at [921, 366] on button "OK" at bounding box center [918, 367] width 35 height 24
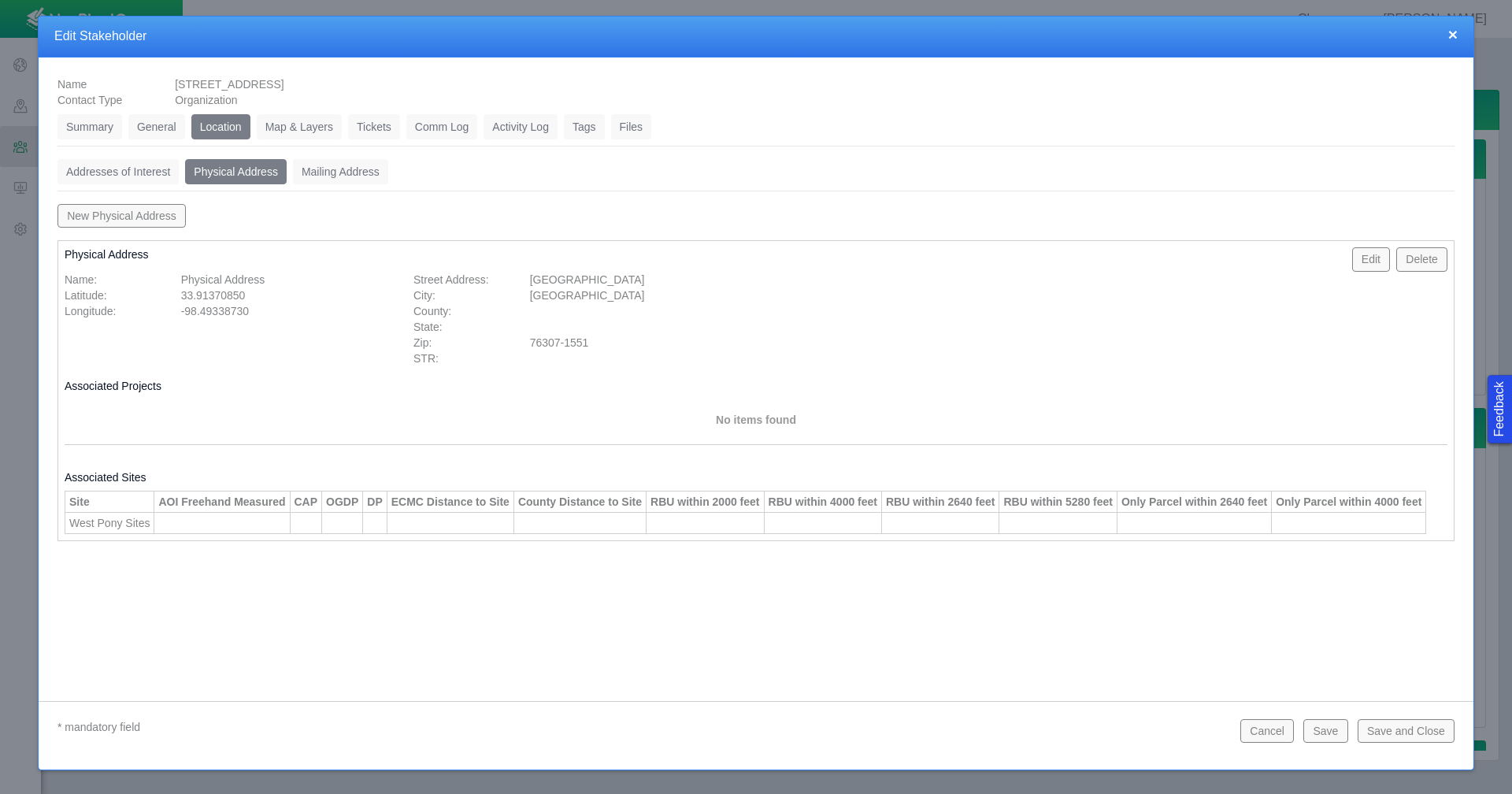
click at [1372, 259] on button "Edit" at bounding box center [1372, 259] width 39 height 24
type input "33.91370850"
type input "-98.49338730"
type input "[GEOGRAPHIC_DATA]"
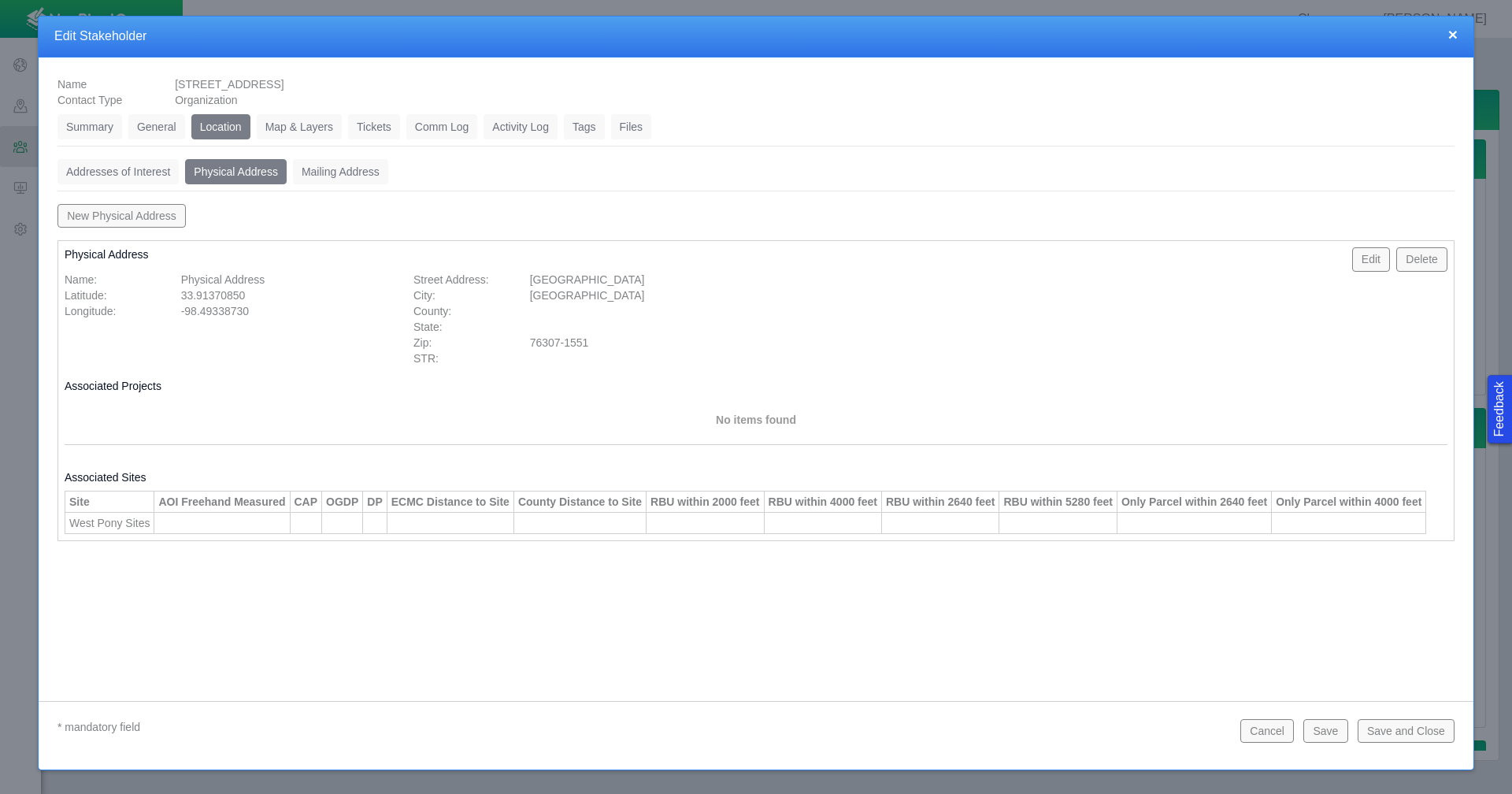
type input "76307-1551"
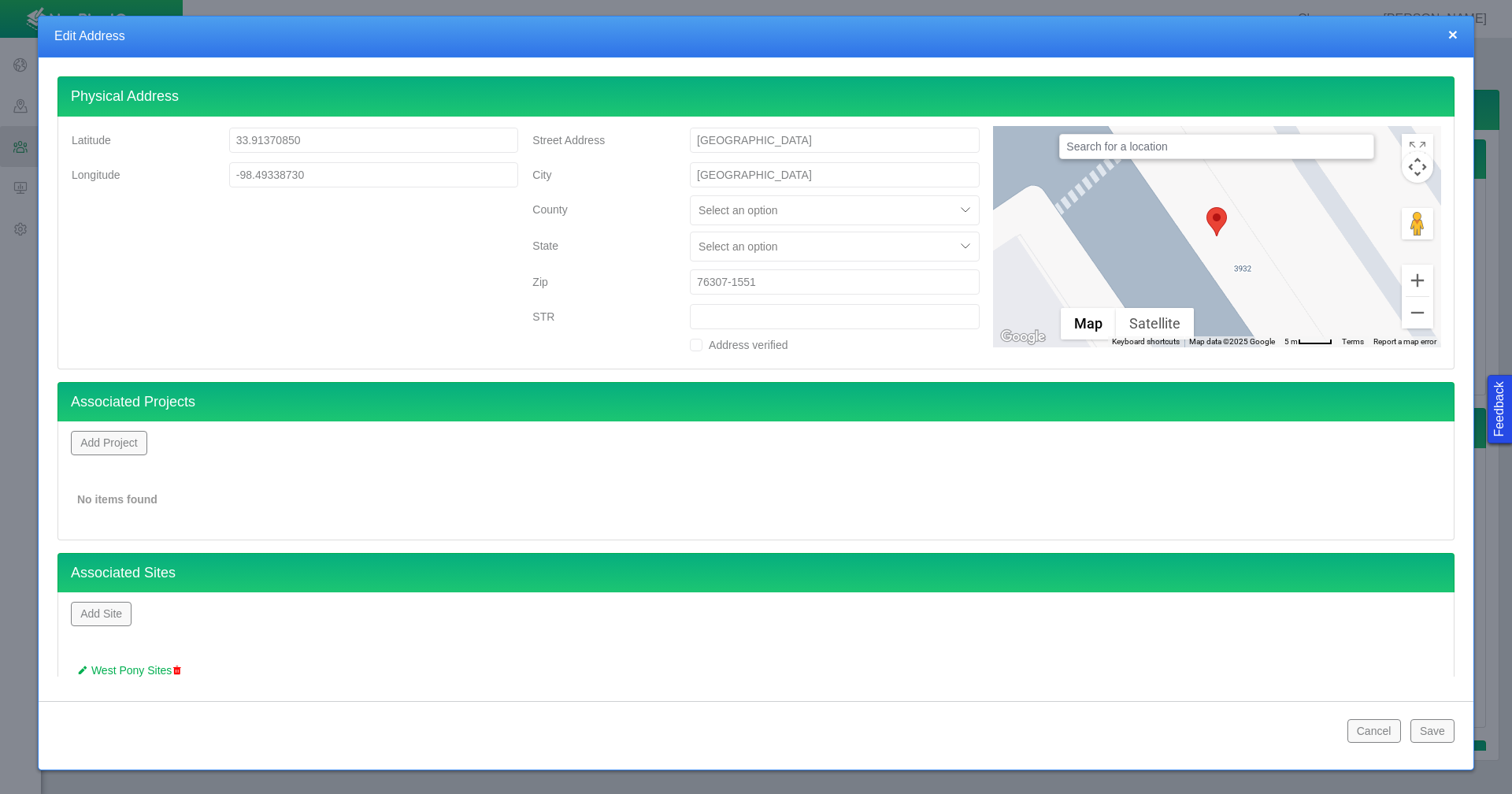
click at [1456, 34] on button "×" at bounding box center [1453, 34] width 9 height 17
